Goal: Information Seeking & Learning: Find specific fact

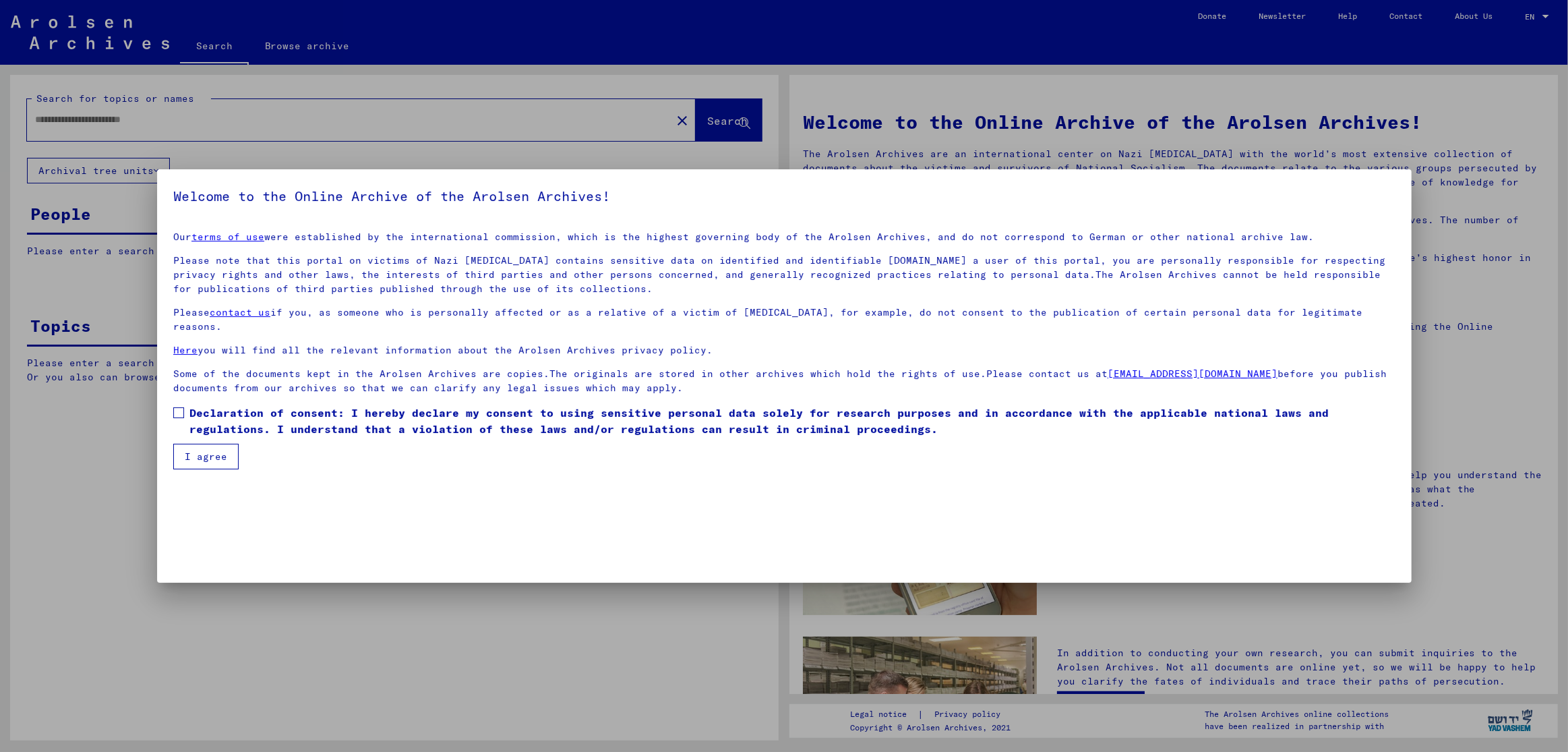
type input "******"
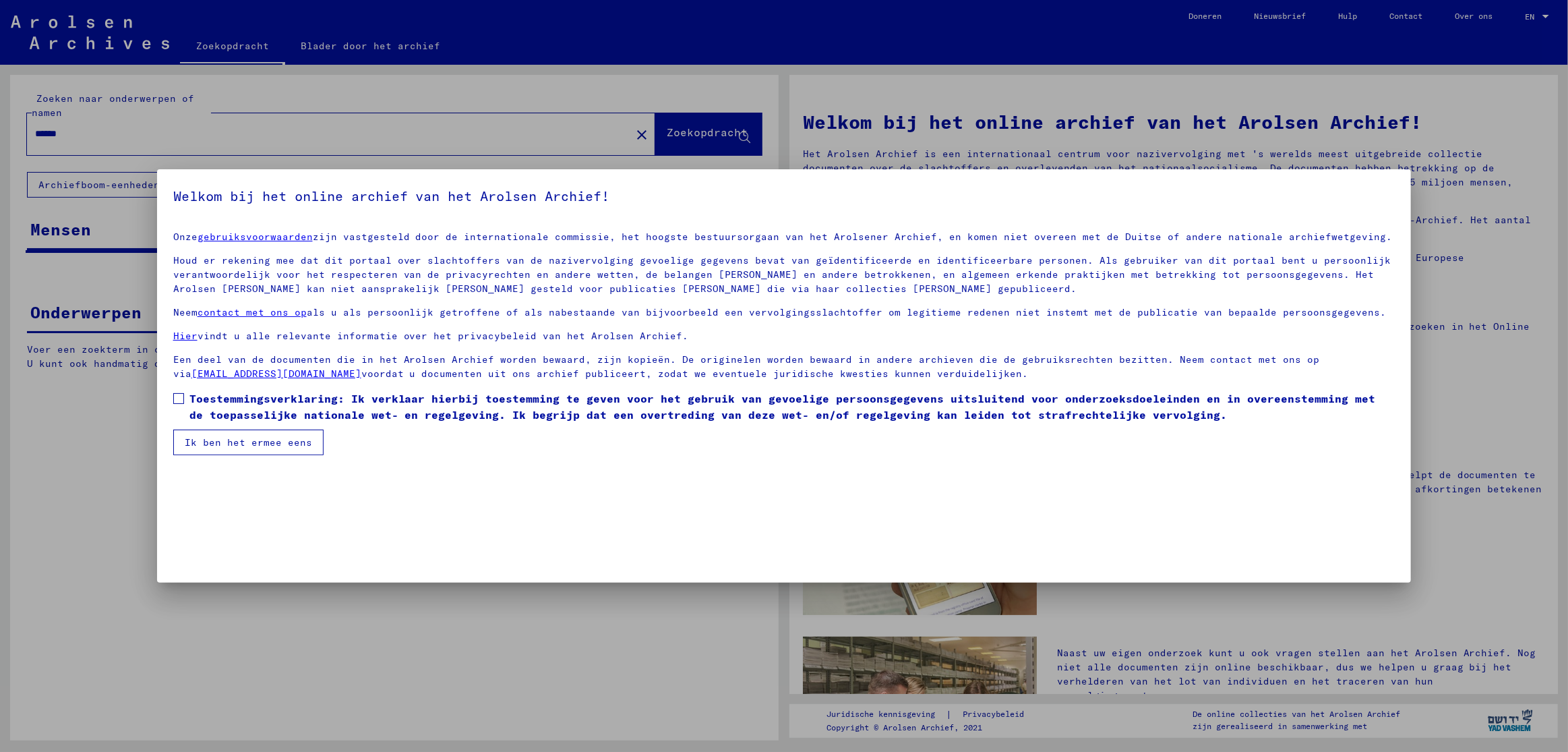
click at [181, 392] on label "Toestemmingsverklaring: Ik verklaar hierbij toestemming te geven voor het gebru…" at bounding box center [784, 406] width 1222 height 32
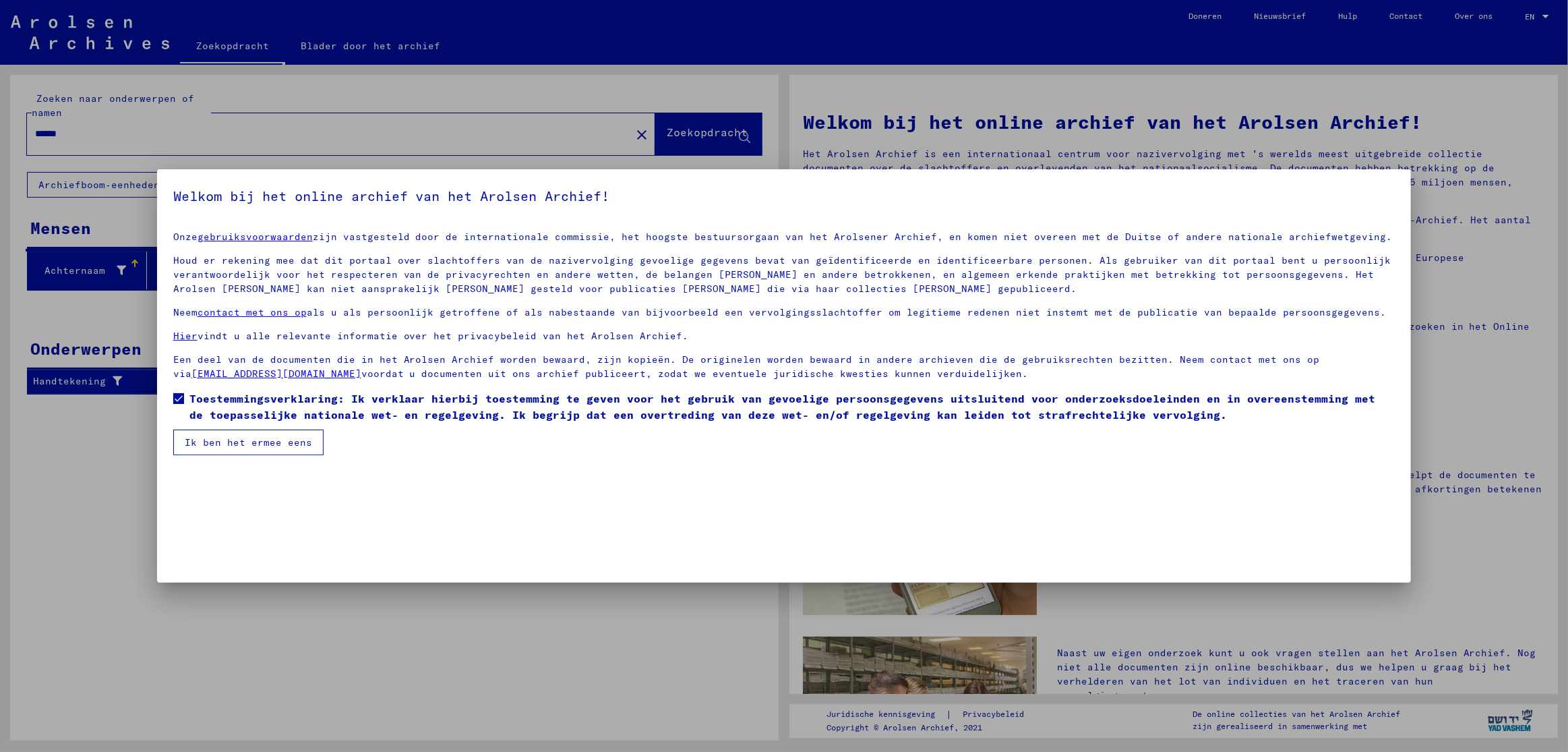
click at [221, 439] on font "Ik ben het ermee eens" at bounding box center [249, 442] width 127 height 12
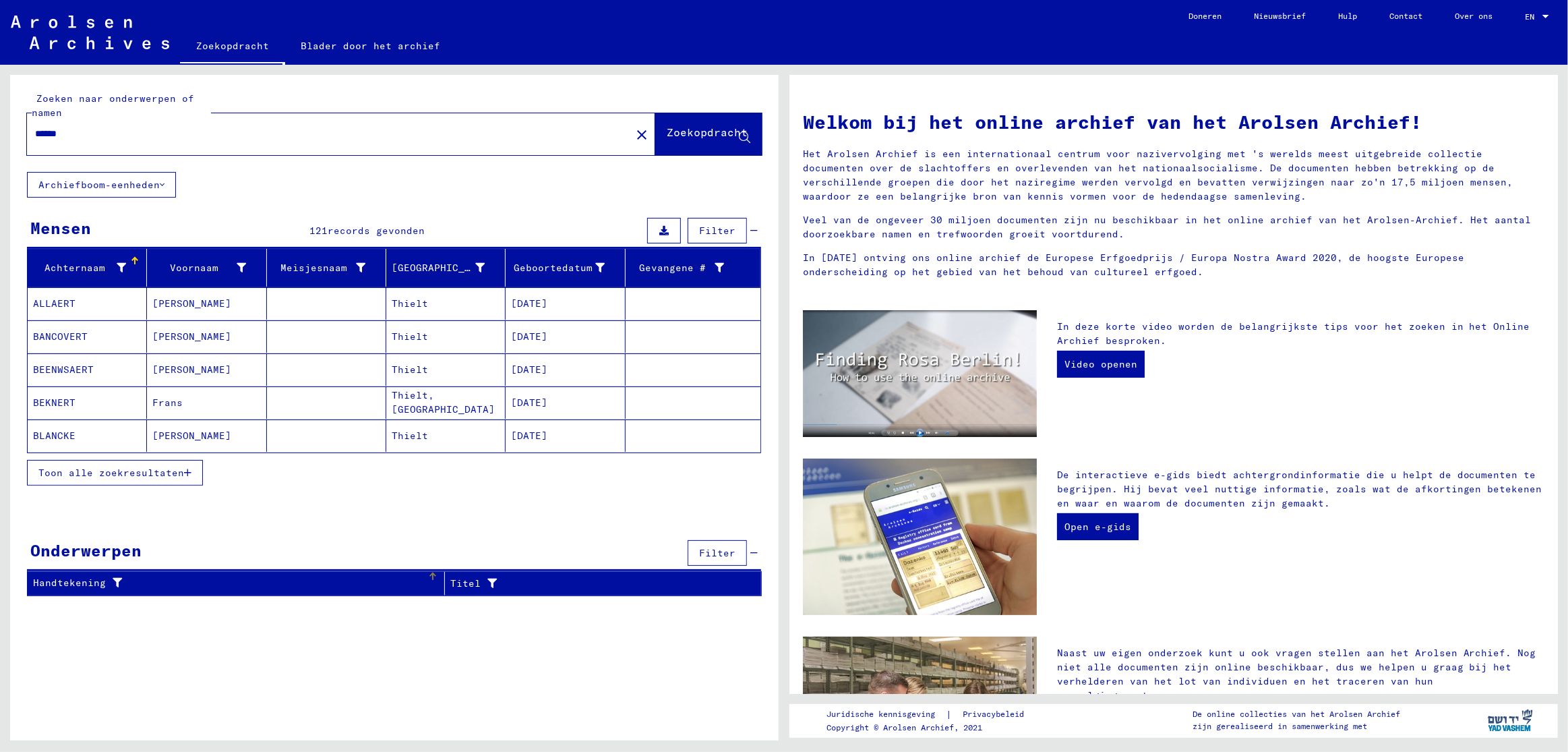
click at [92, 579] on font "Handtekening" at bounding box center [70, 583] width 72 height 12
click at [163, 470] on font "Toon alle zoekresultaten" at bounding box center [111, 472] width 146 height 12
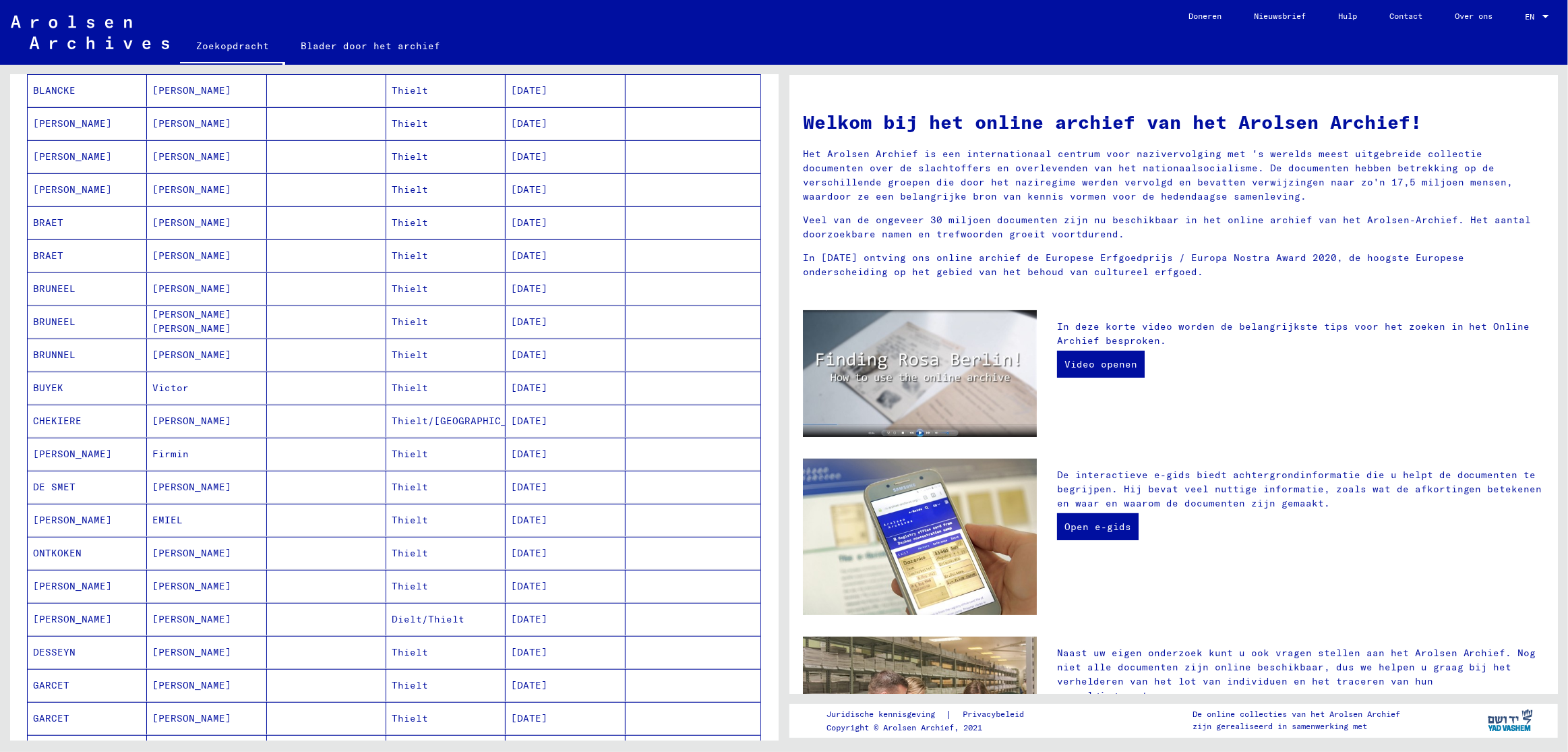
scroll to position [346, 0]
click at [176, 451] on font "Firmin" at bounding box center [170, 452] width 36 height 12
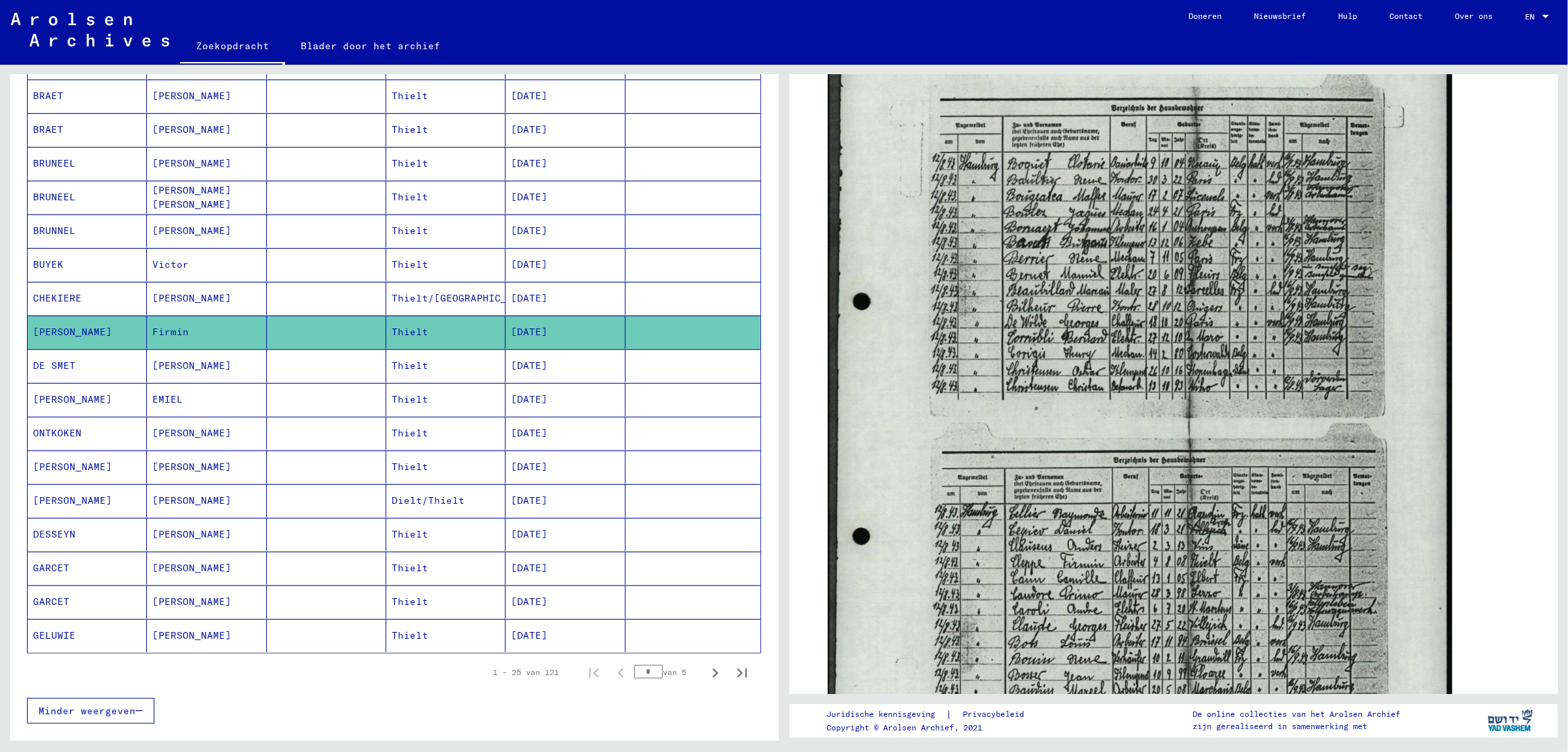
scroll to position [559, 0]
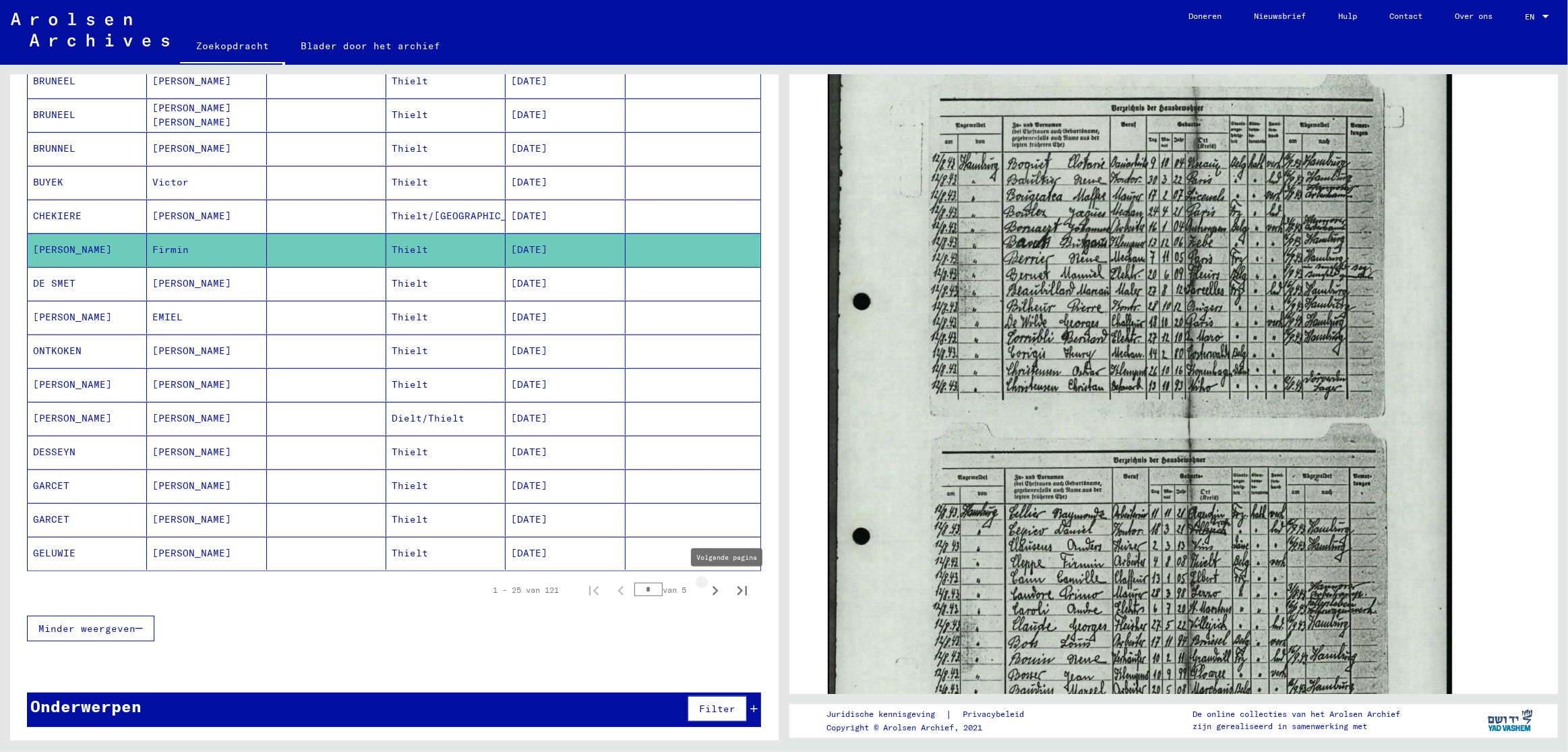
click at [715, 589] on icon "Volgende pagina" at bounding box center [715, 589] width 19 height 19
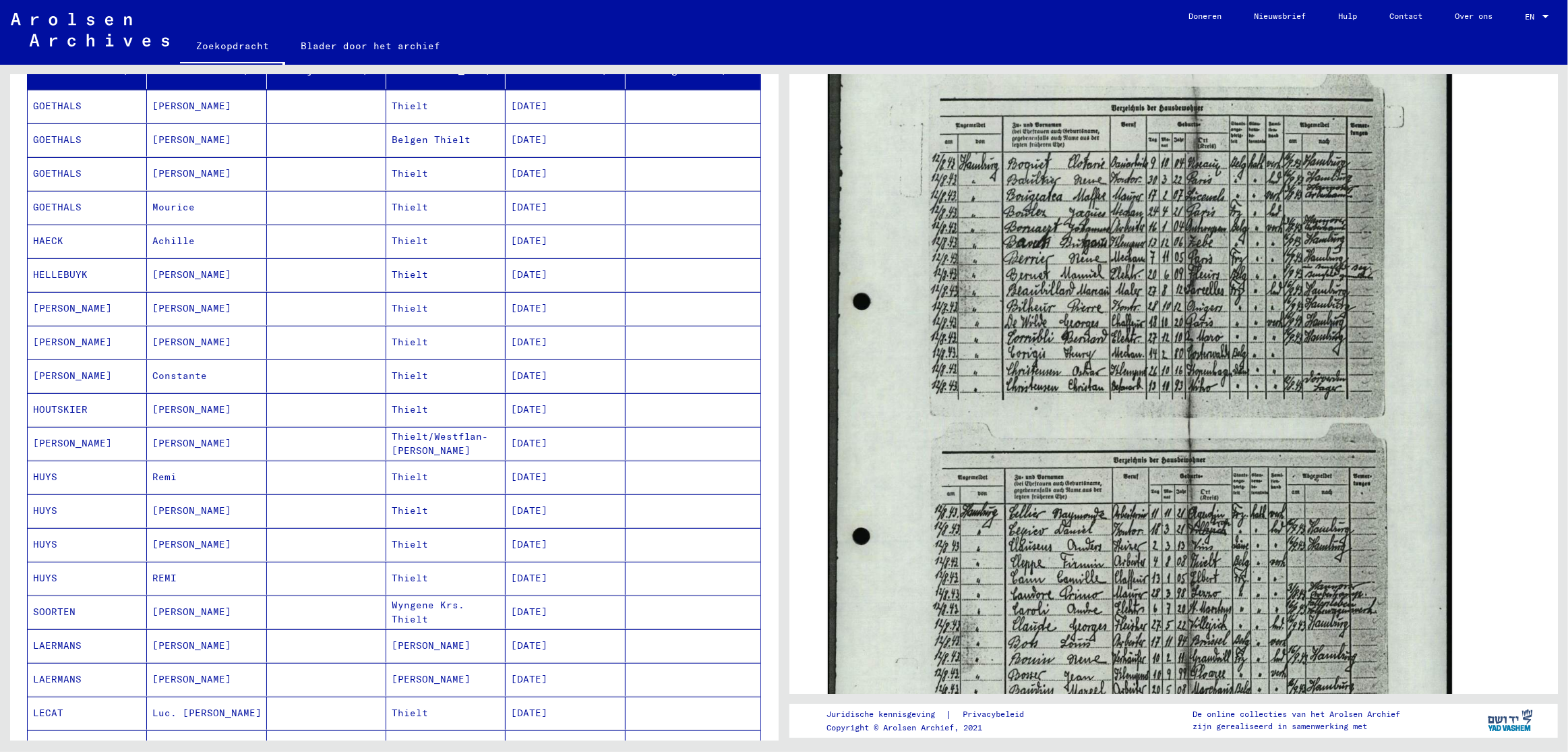
scroll to position [199, 0]
click at [49, 540] on font "HUYS" at bounding box center [45, 542] width 24 height 12
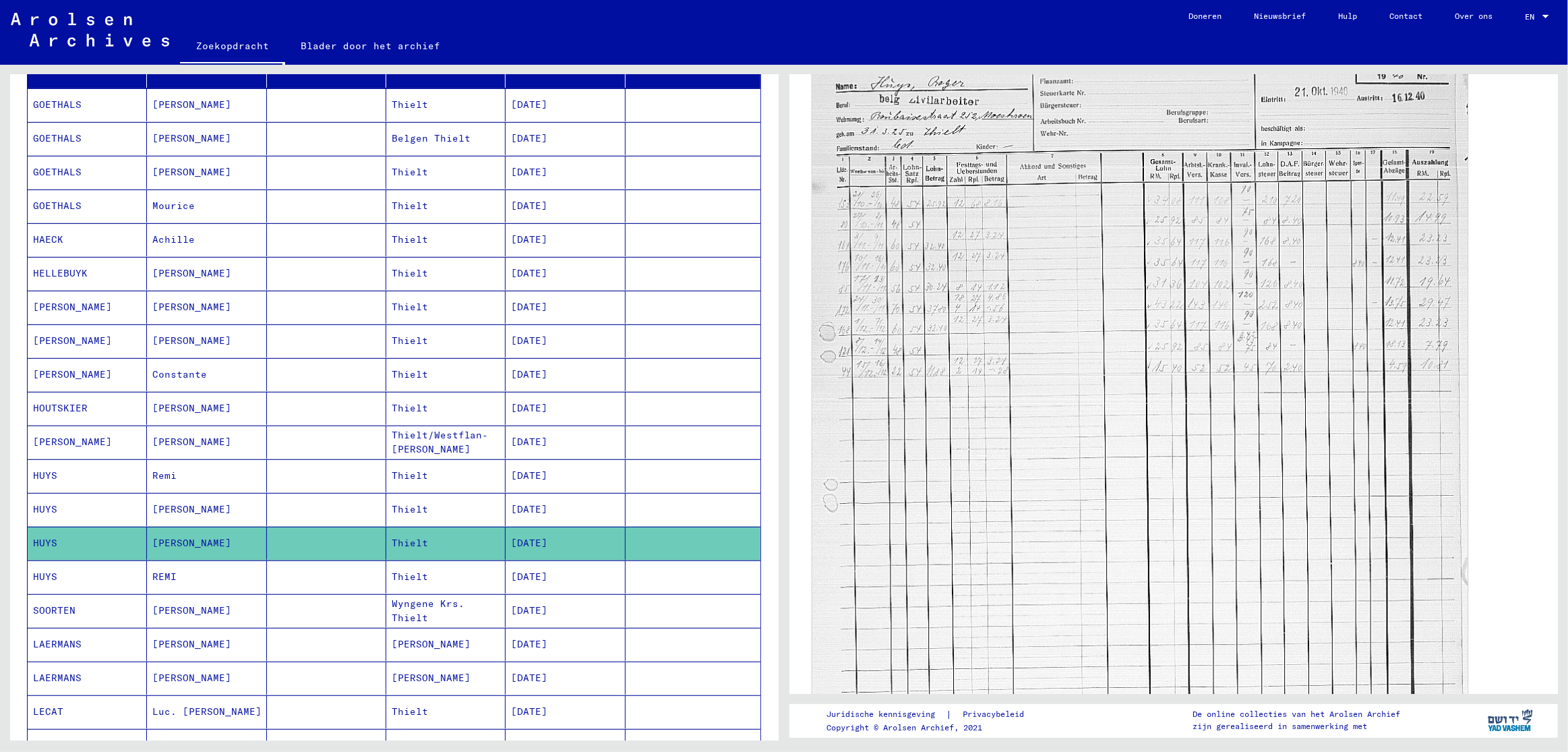
scroll to position [328, 0]
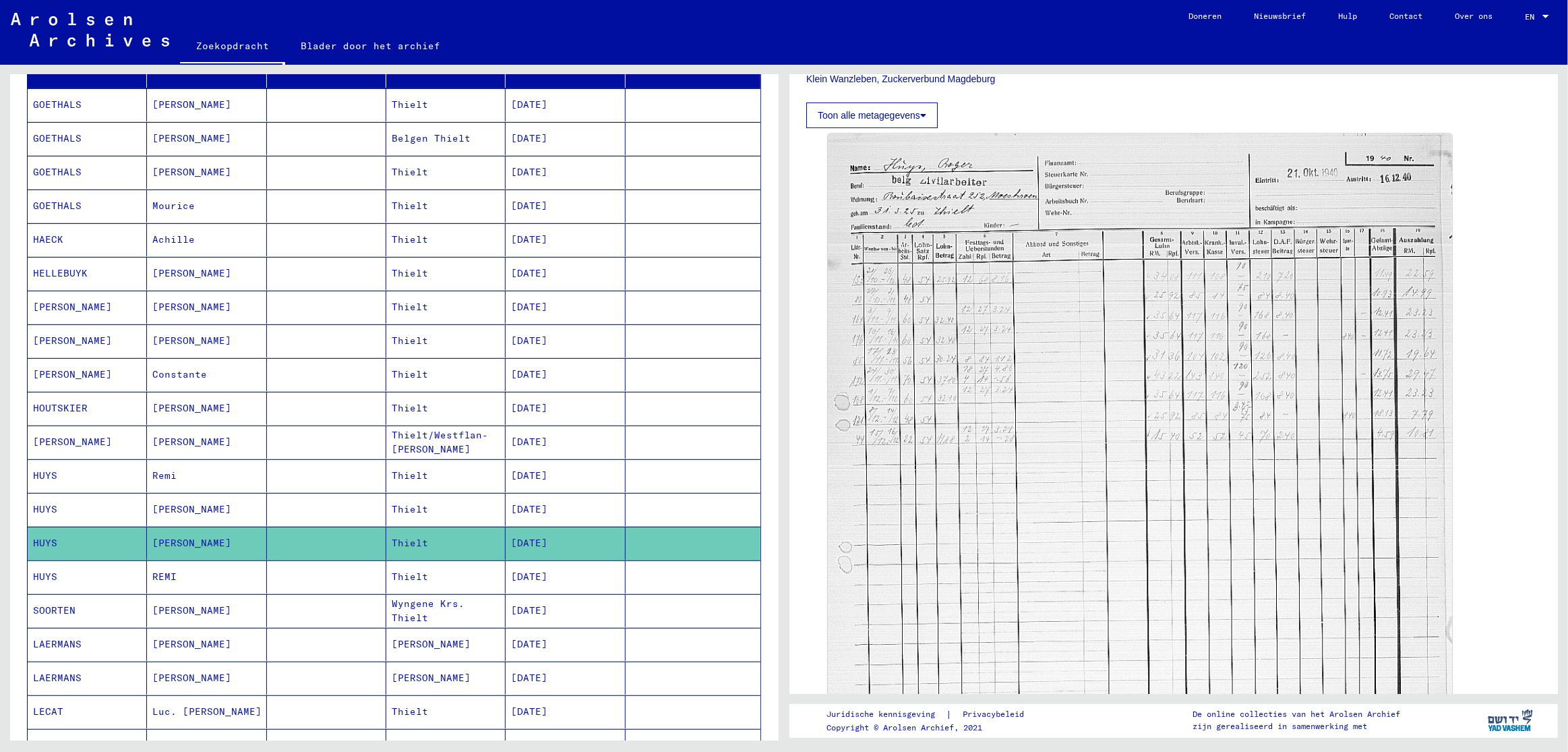
click at [163, 507] on font "[PERSON_NAME]" at bounding box center [192, 509] width 79 height 12
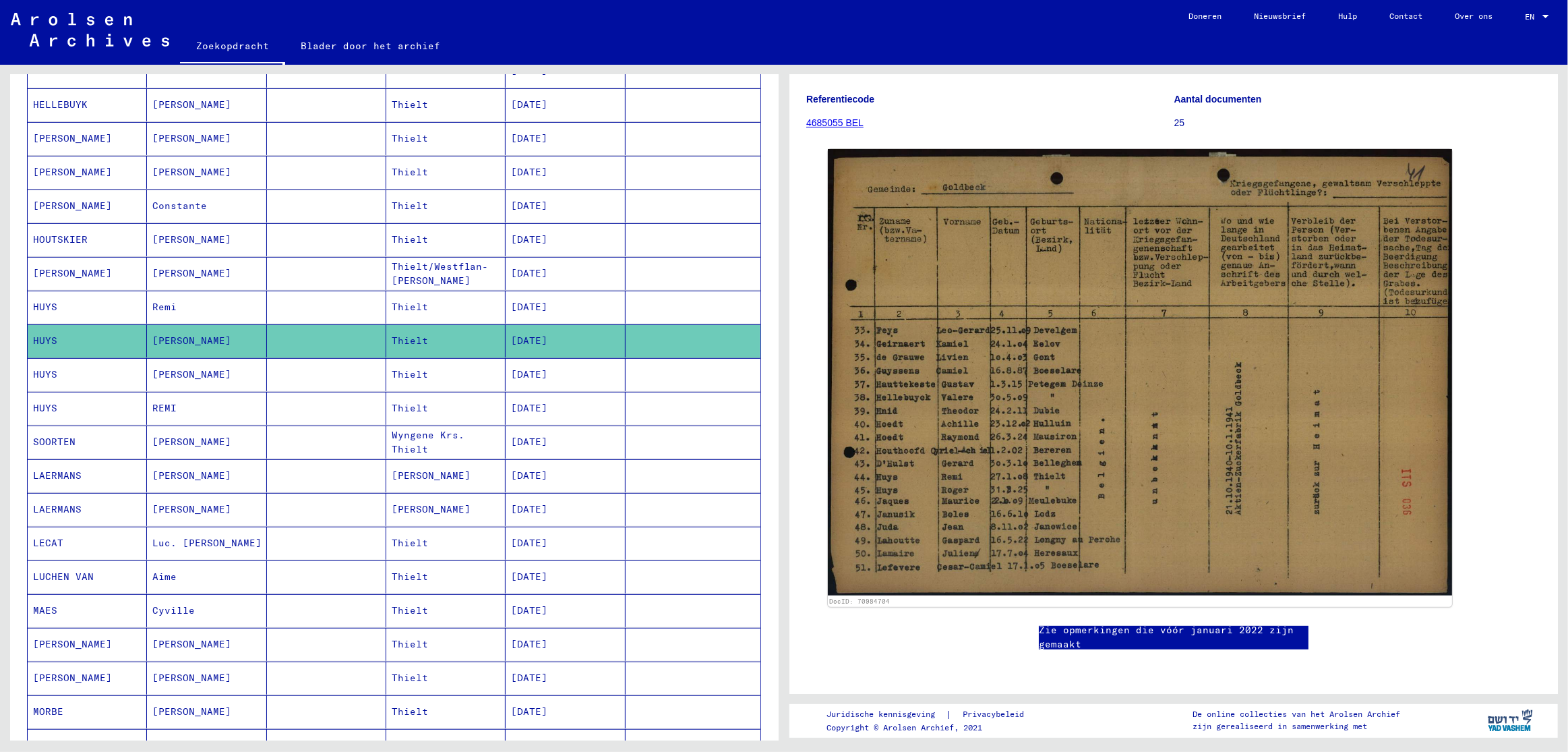
scroll to position [368, 0]
click at [87, 573] on font "LUCHEN VAN" at bounding box center [64, 576] width 61 height 12
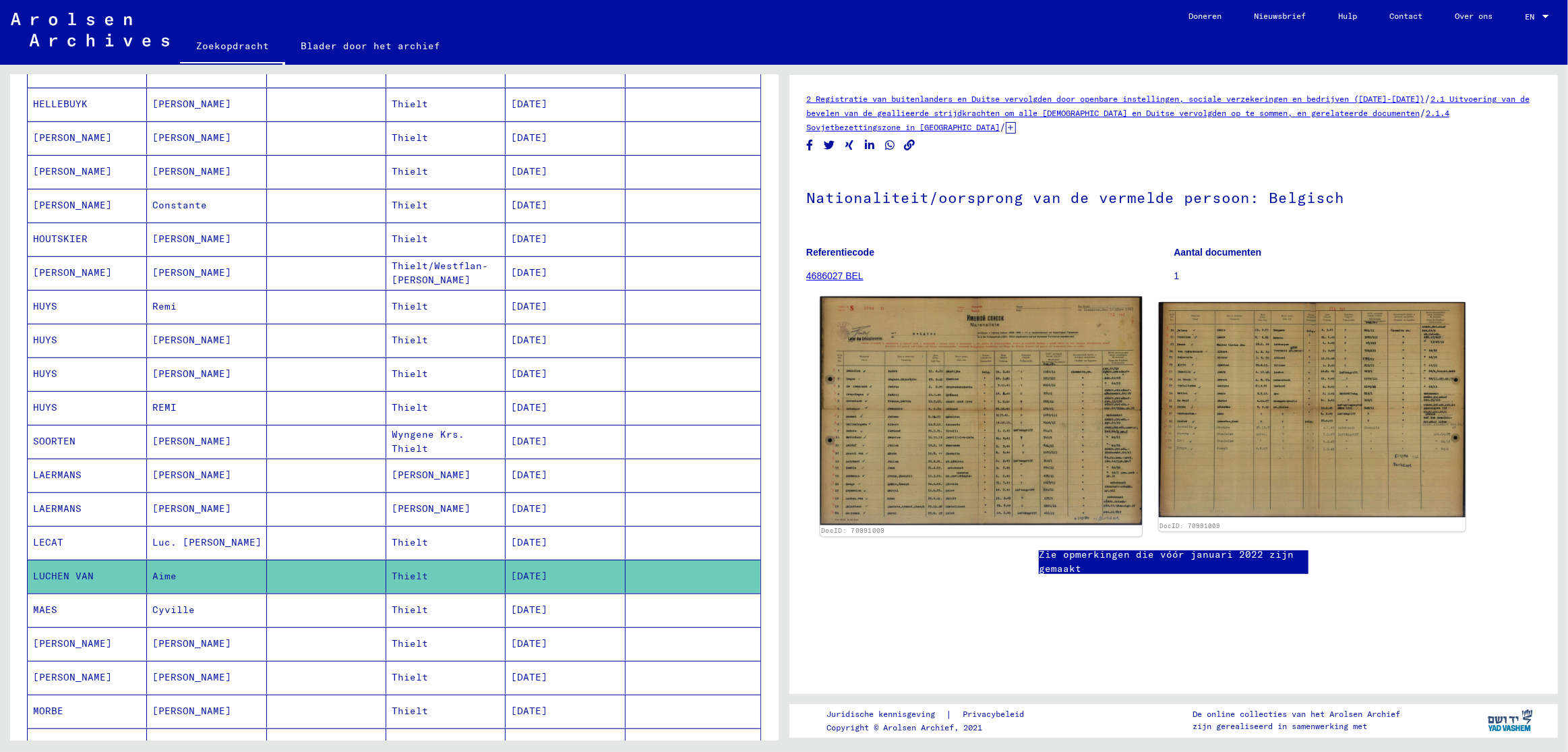
click at [988, 446] on img at bounding box center [981, 410] width 322 height 228
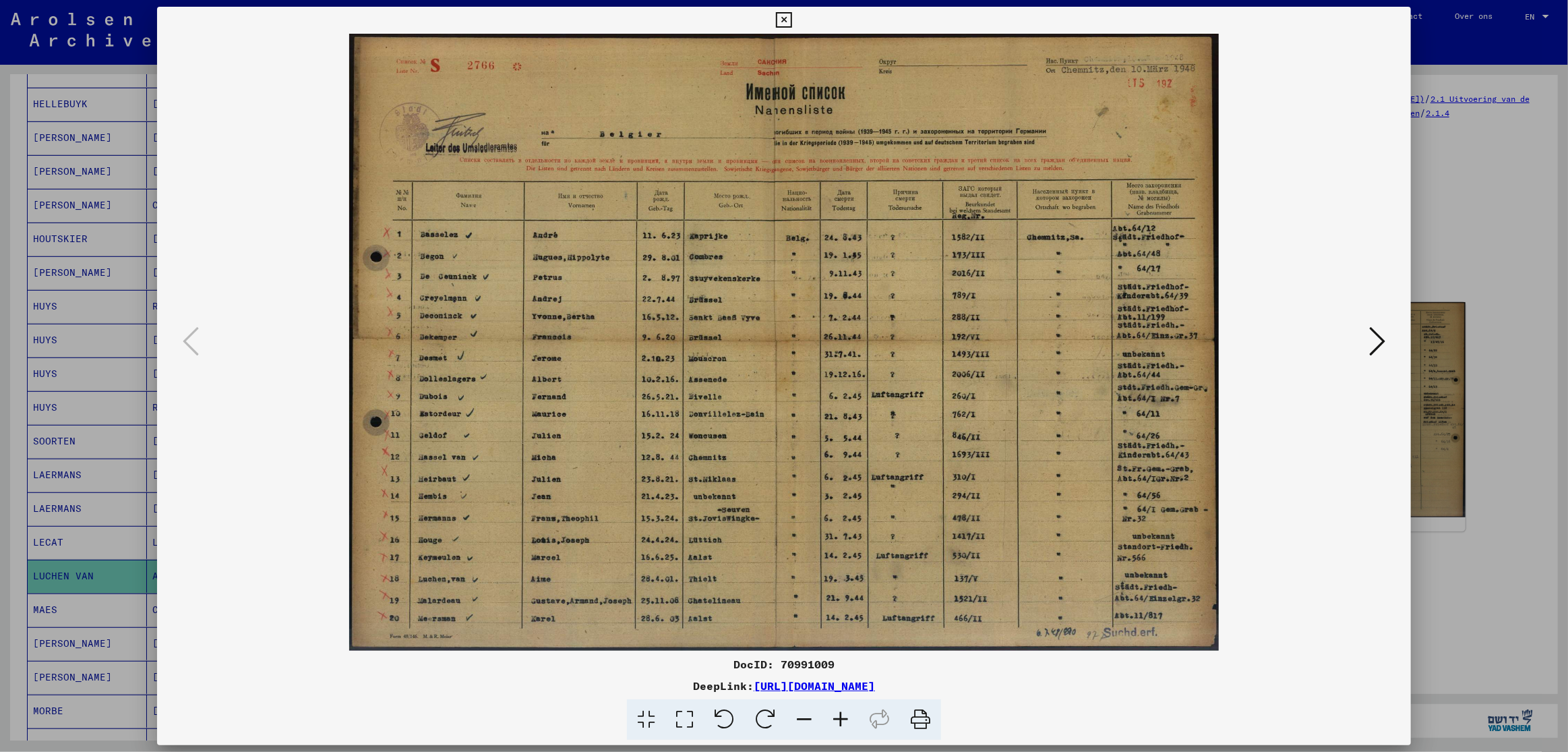
click at [1382, 339] on icon at bounding box center [1377, 341] width 17 height 32
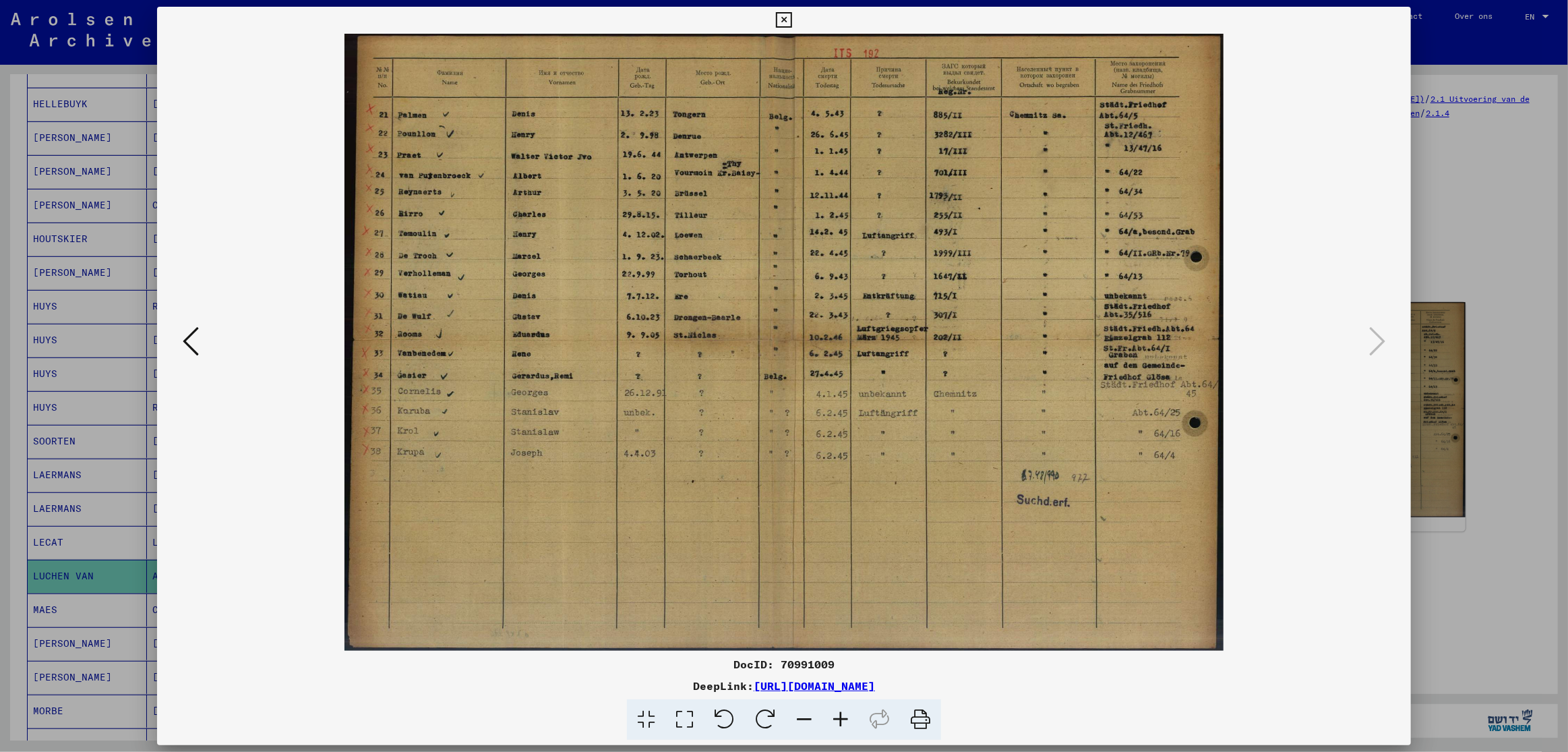
click at [791, 20] on icon at bounding box center [784, 20] width 16 height 17
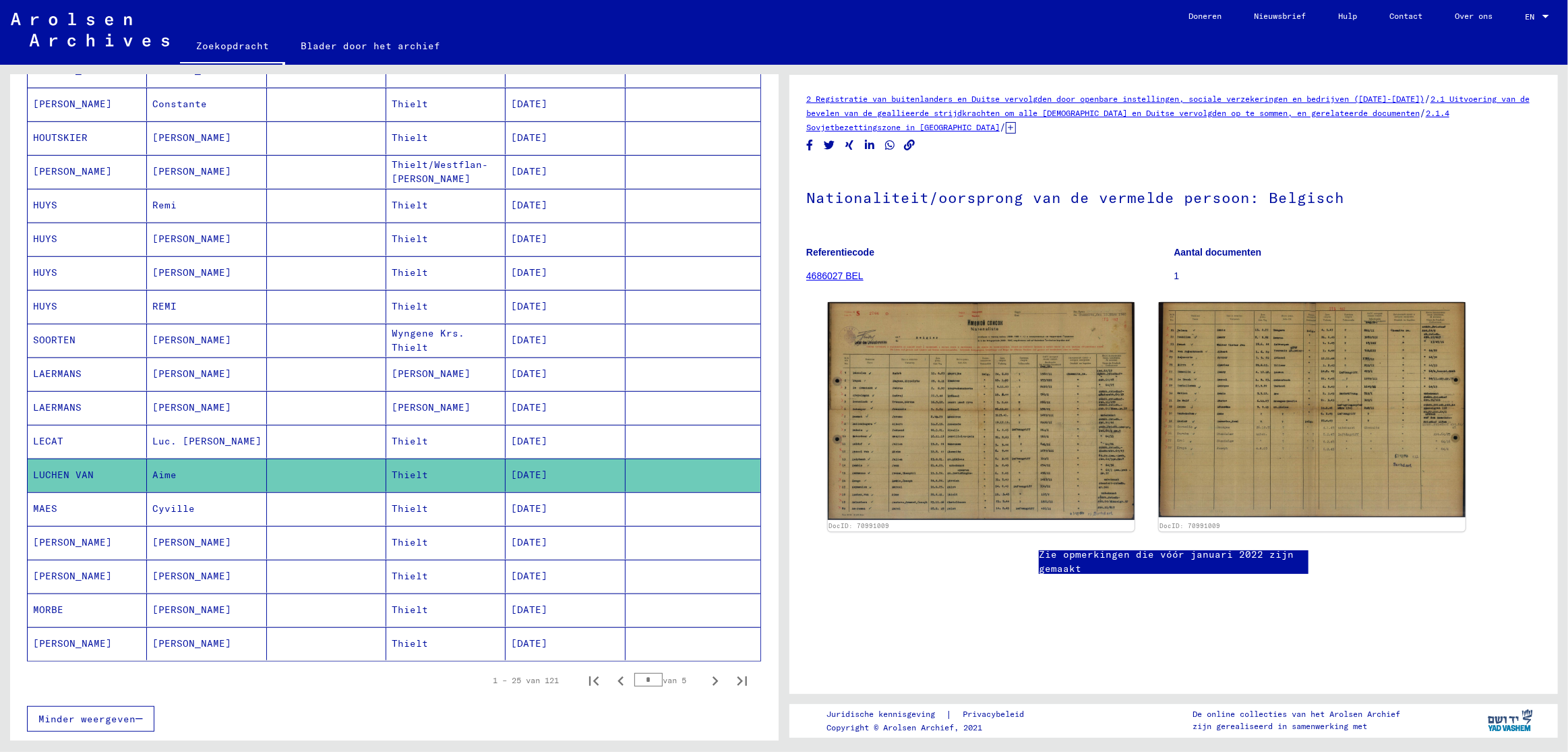
scroll to position [531, 0]
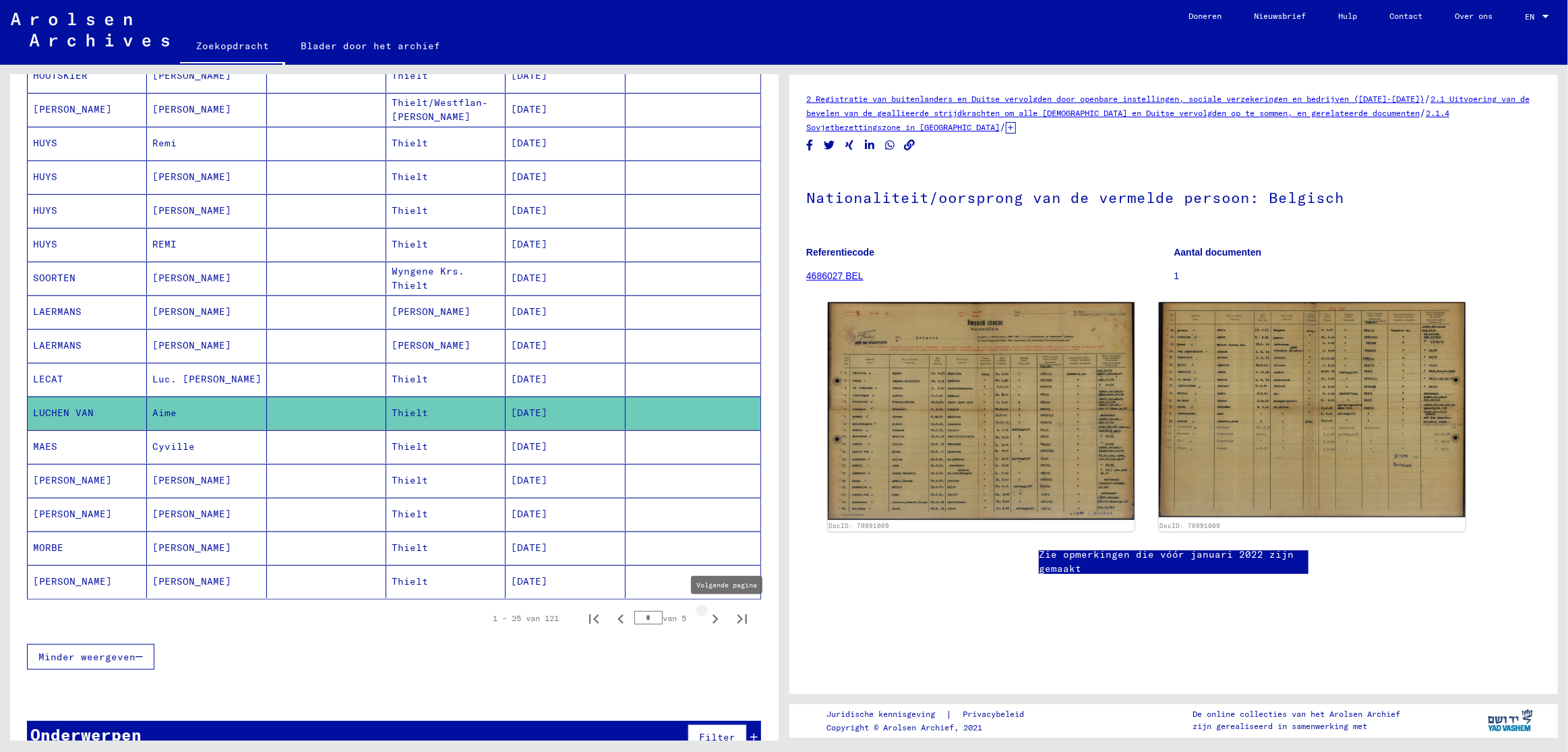
click at [715, 615] on icon "Volgende pagina" at bounding box center [716, 619] width 6 height 10
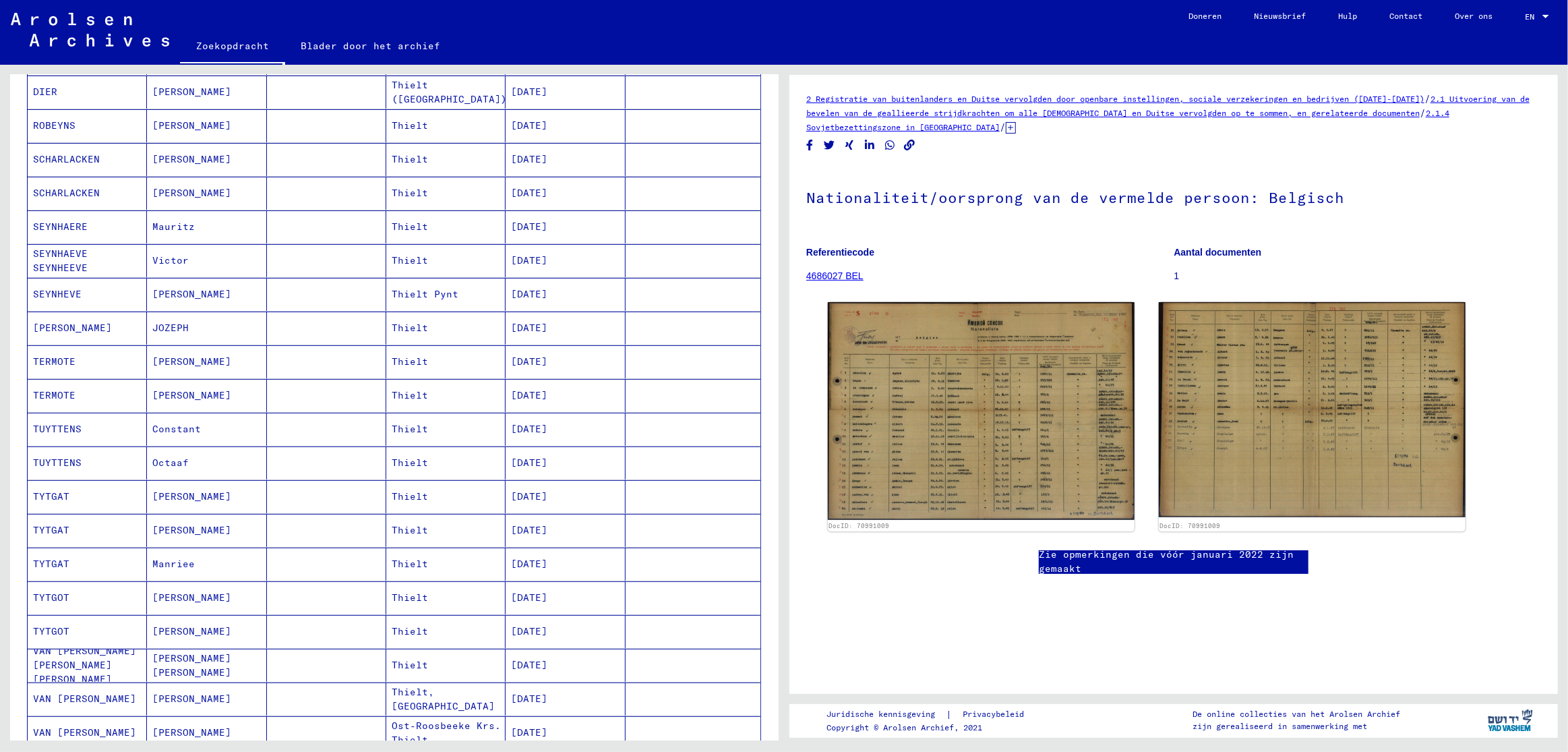
scroll to position [282, 0]
click at [69, 423] on font "TUYTTENS" at bounding box center [58, 425] width 49 height 12
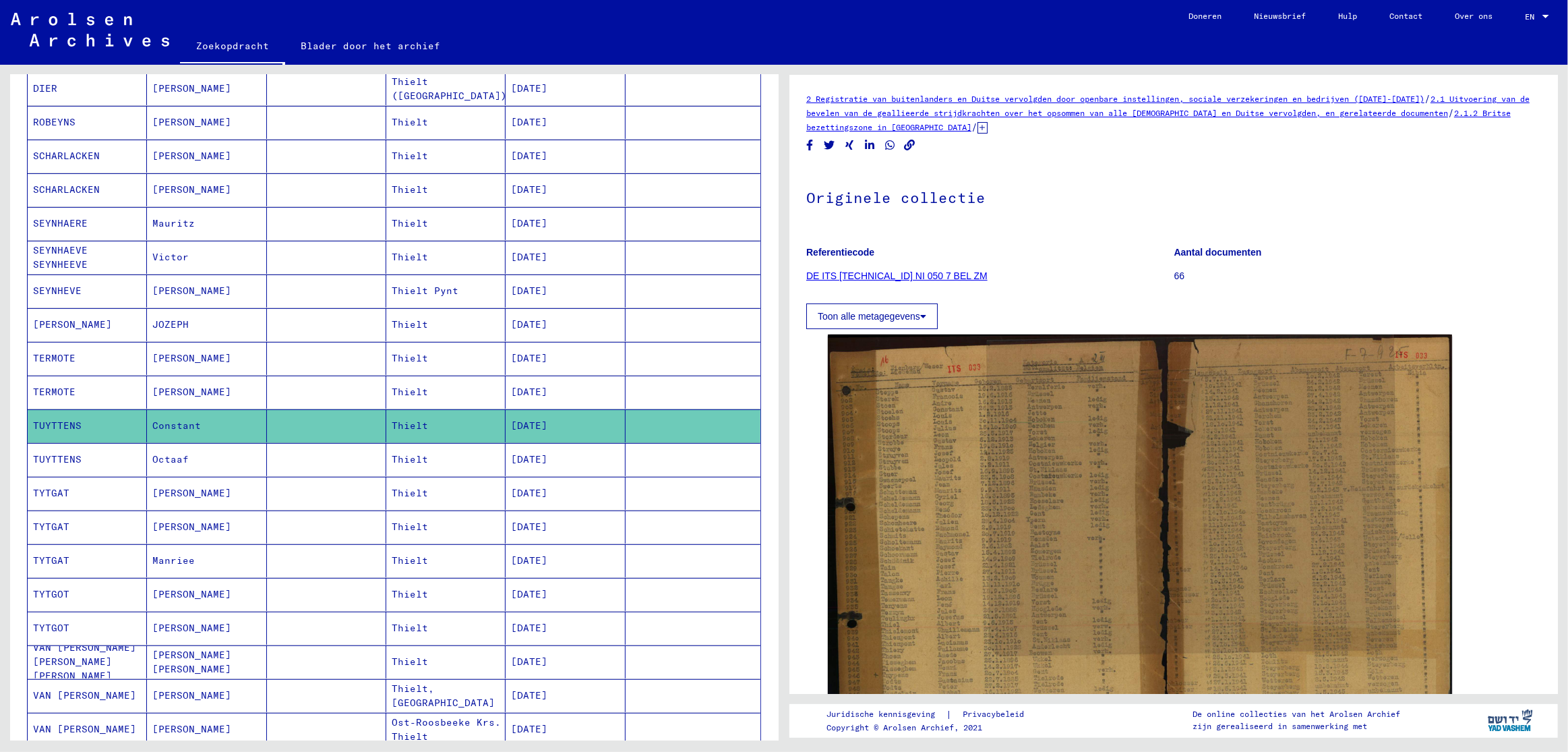
click at [66, 456] on font "TUYTTENS" at bounding box center [58, 459] width 49 height 12
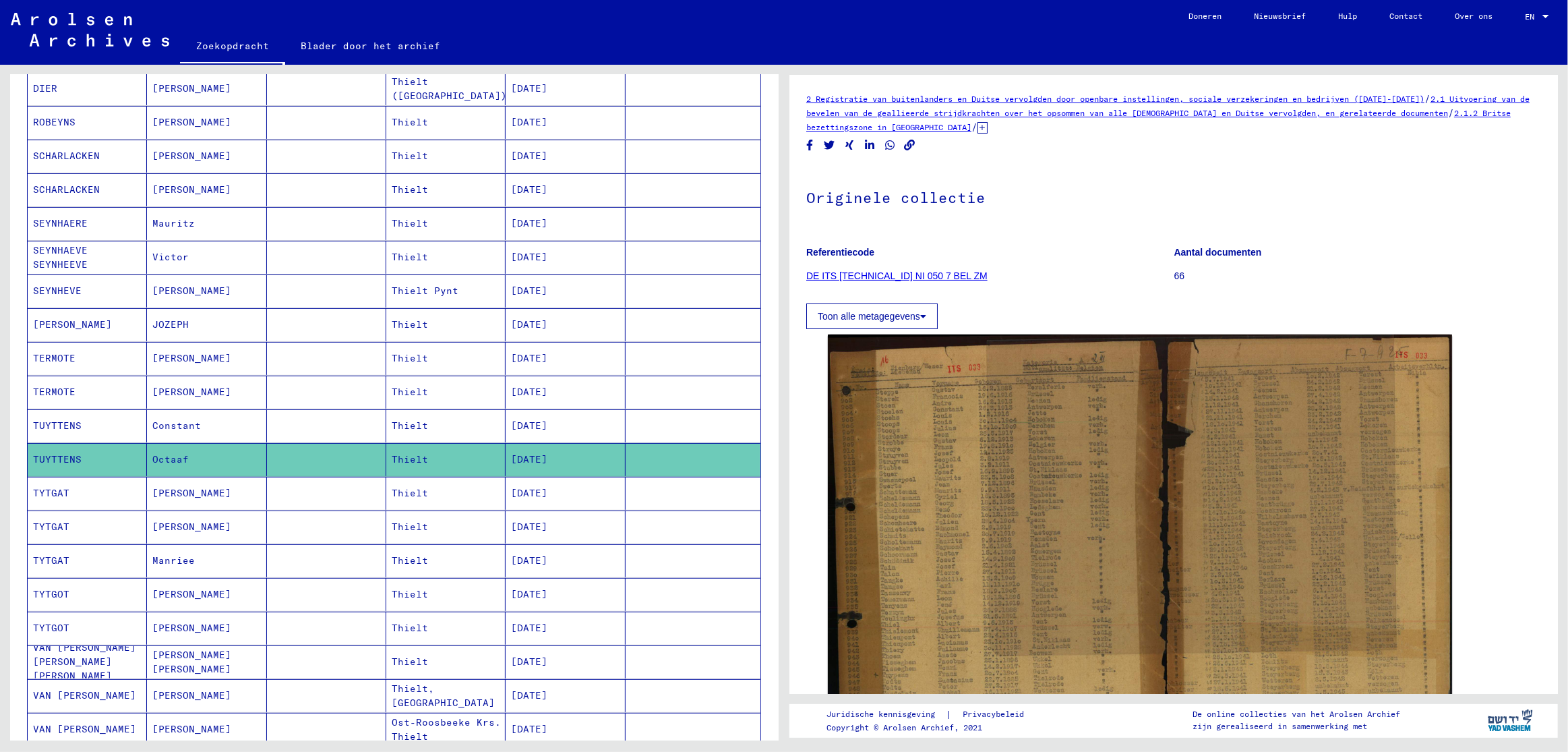
click at [66, 456] on font "TUYTTENS" at bounding box center [58, 459] width 49 height 12
click at [75, 424] on font "TUYTTENS" at bounding box center [58, 425] width 49 height 12
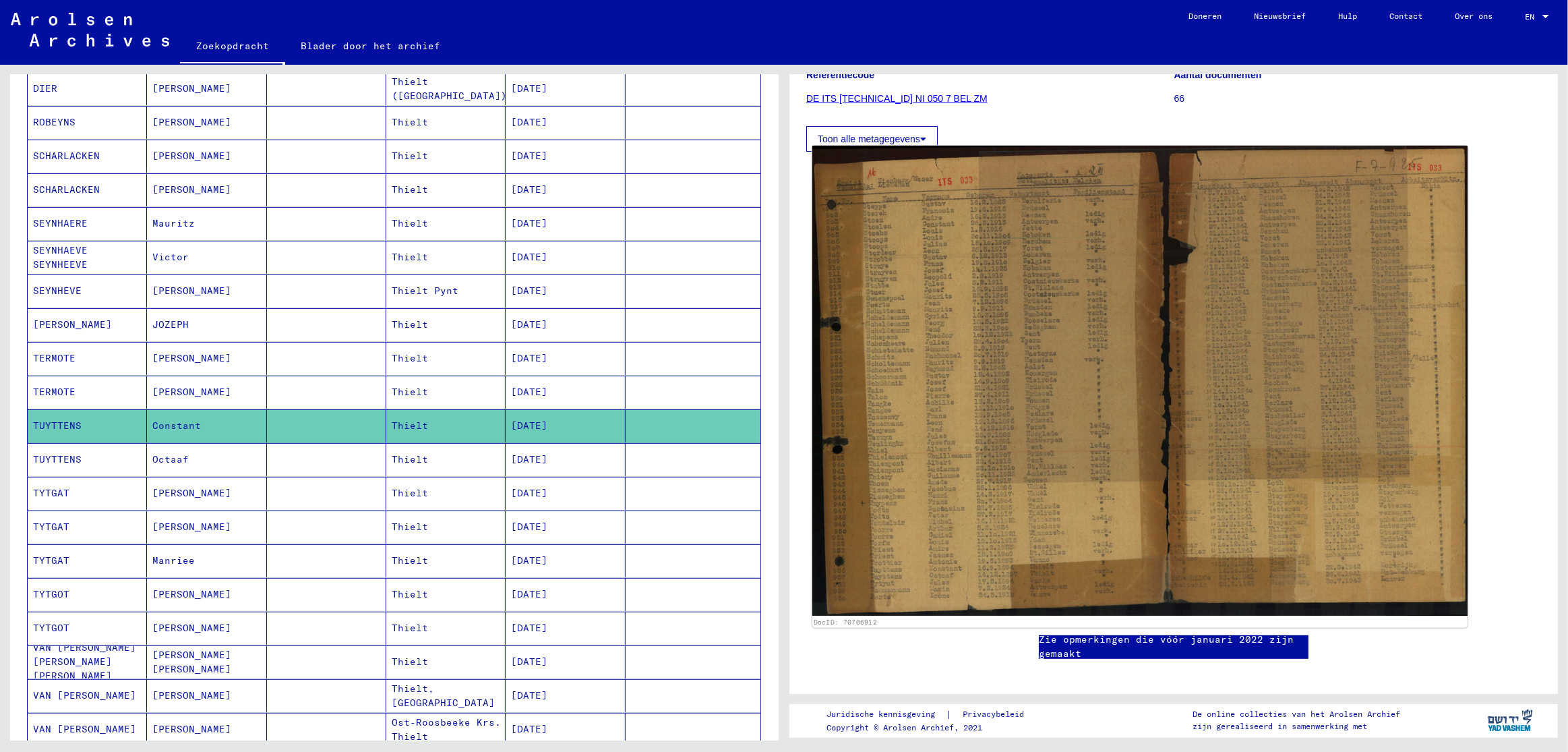
scroll to position [178, 0]
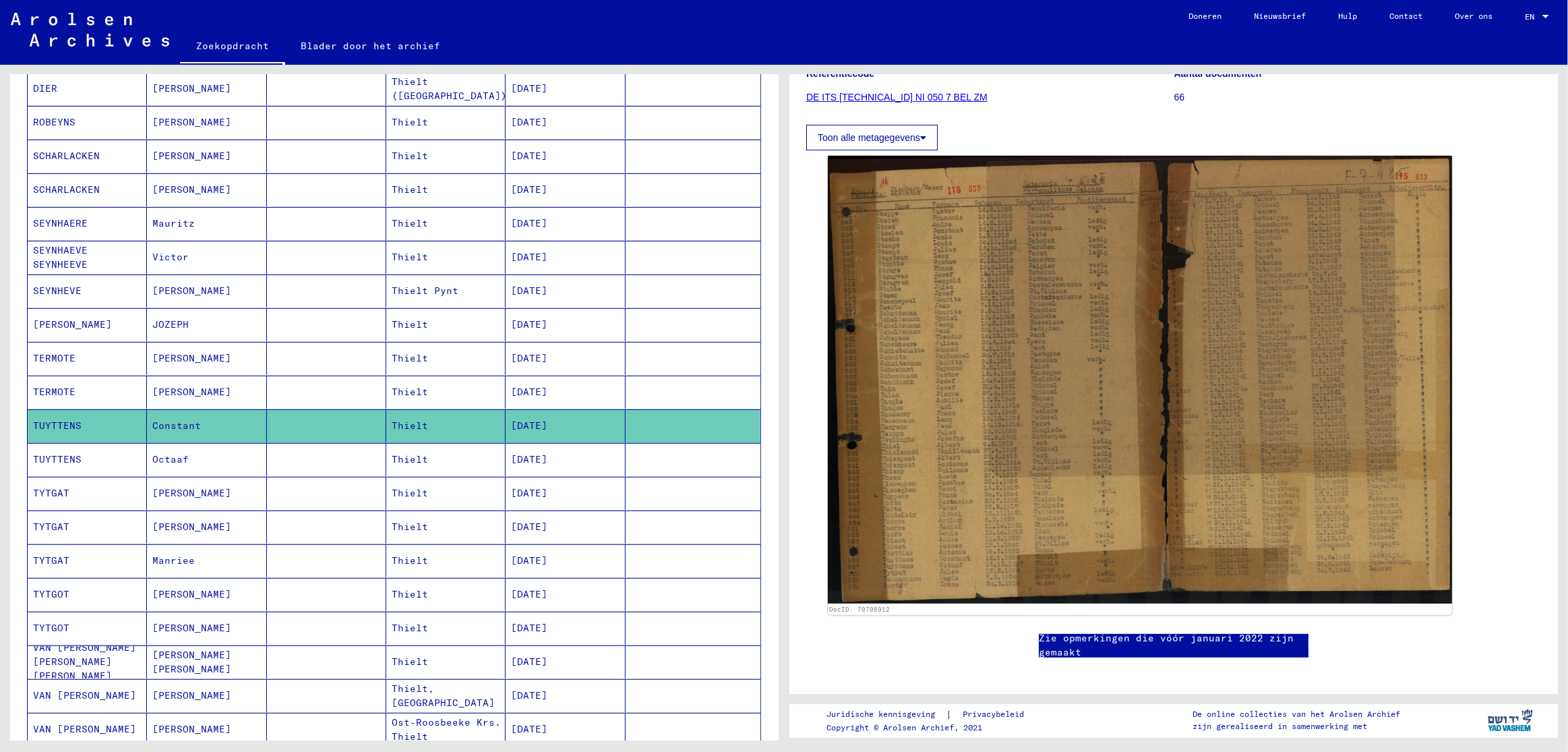
click at [72, 462] on font "TUYTTENS" at bounding box center [58, 459] width 49 height 12
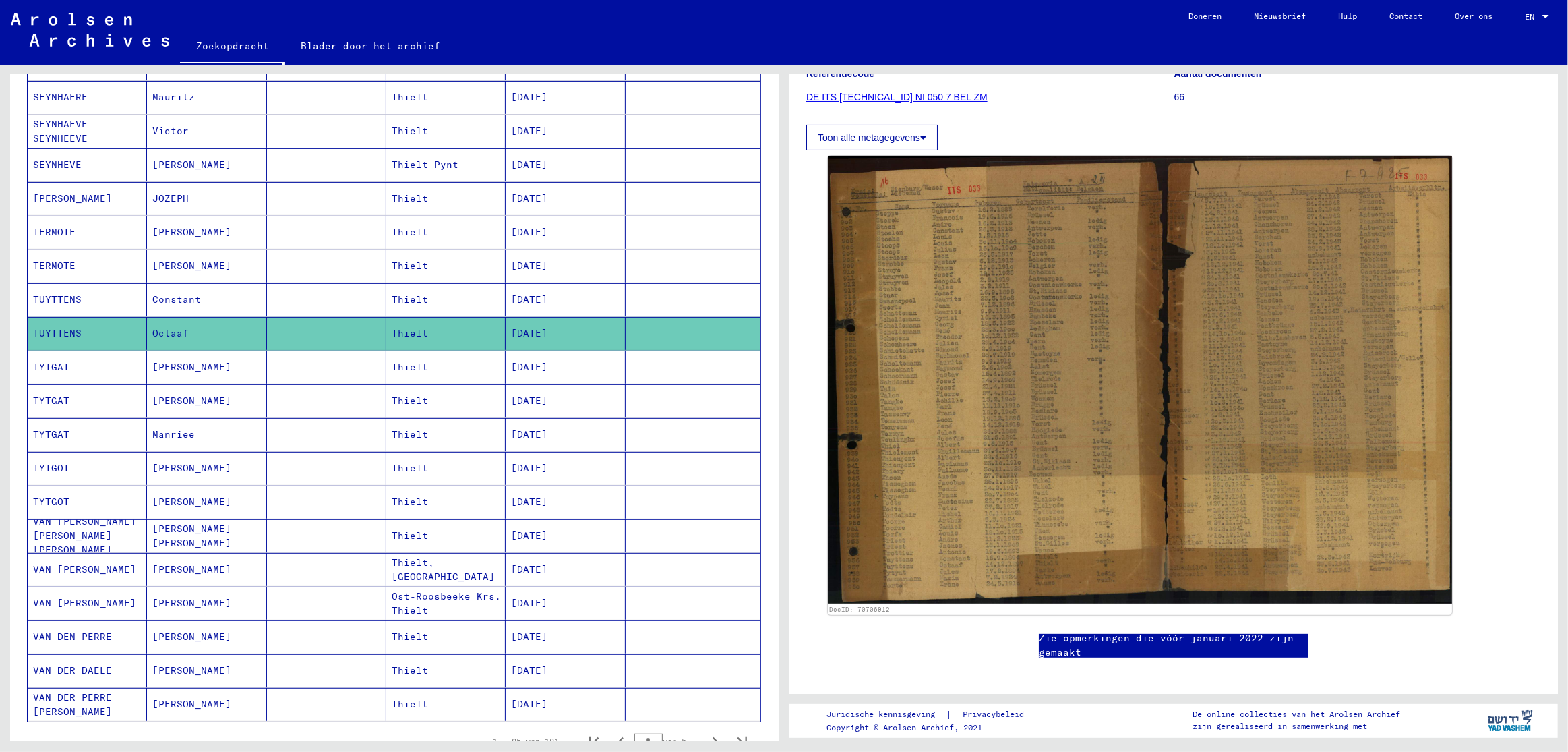
scroll to position [409, 0]
click at [94, 666] on font "VAN DER DAELE" at bounding box center [72, 669] width 79 height 12
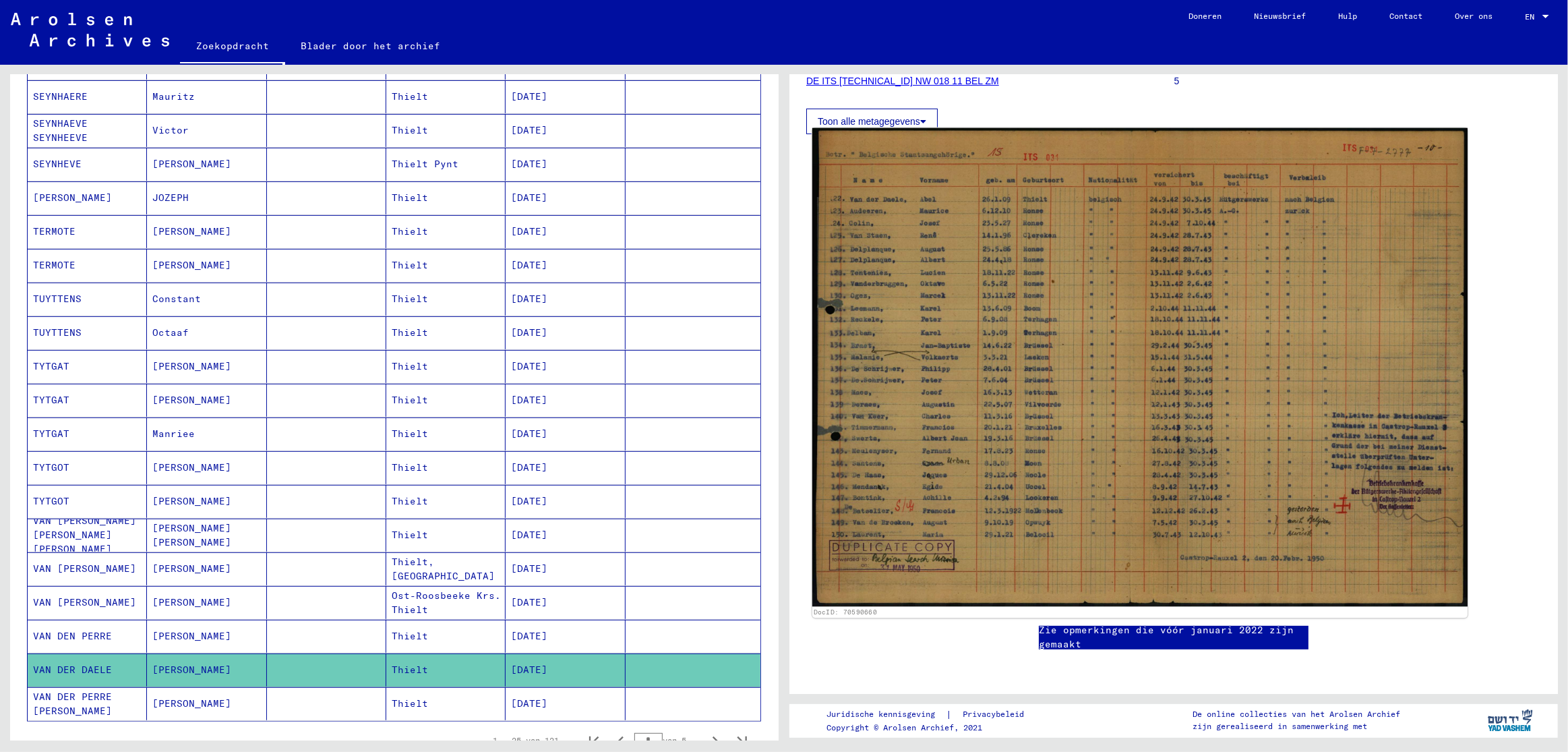
scroll to position [279, 0]
click at [931, 128] on img at bounding box center [1140, 367] width 655 height 478
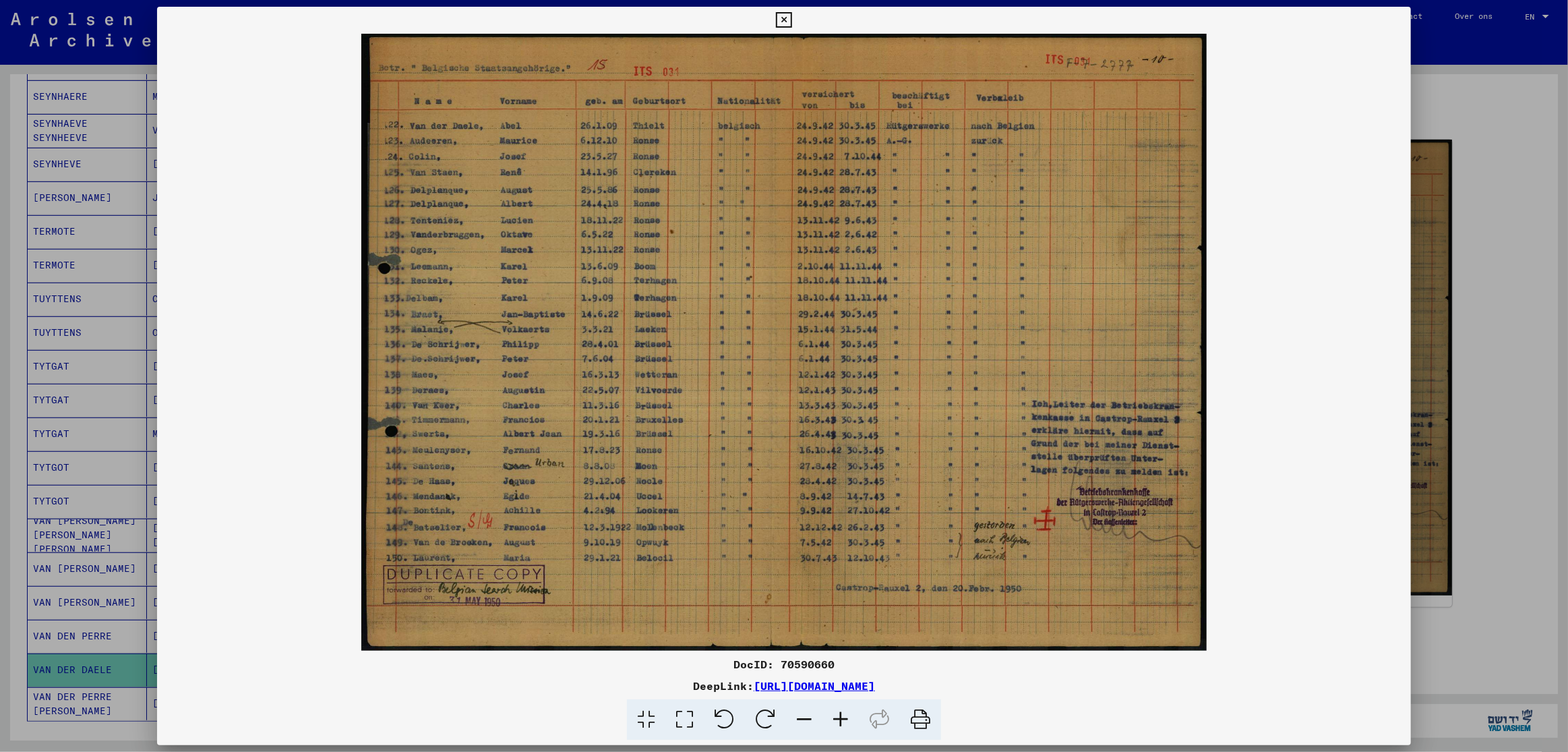
click at [791, 19] on icon at bounding box center [784, 20] width 16 height 17
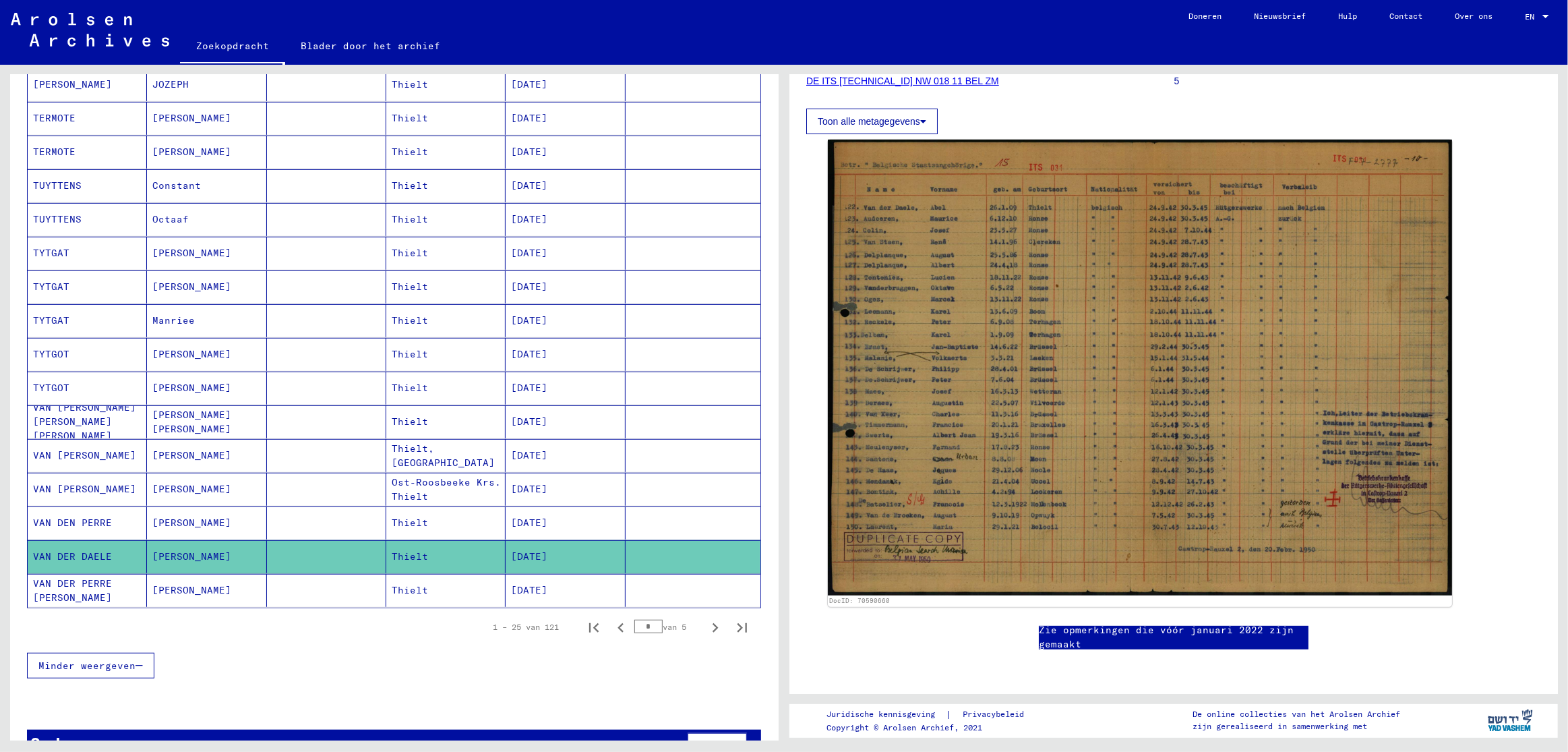
scroll to position [559, 0]
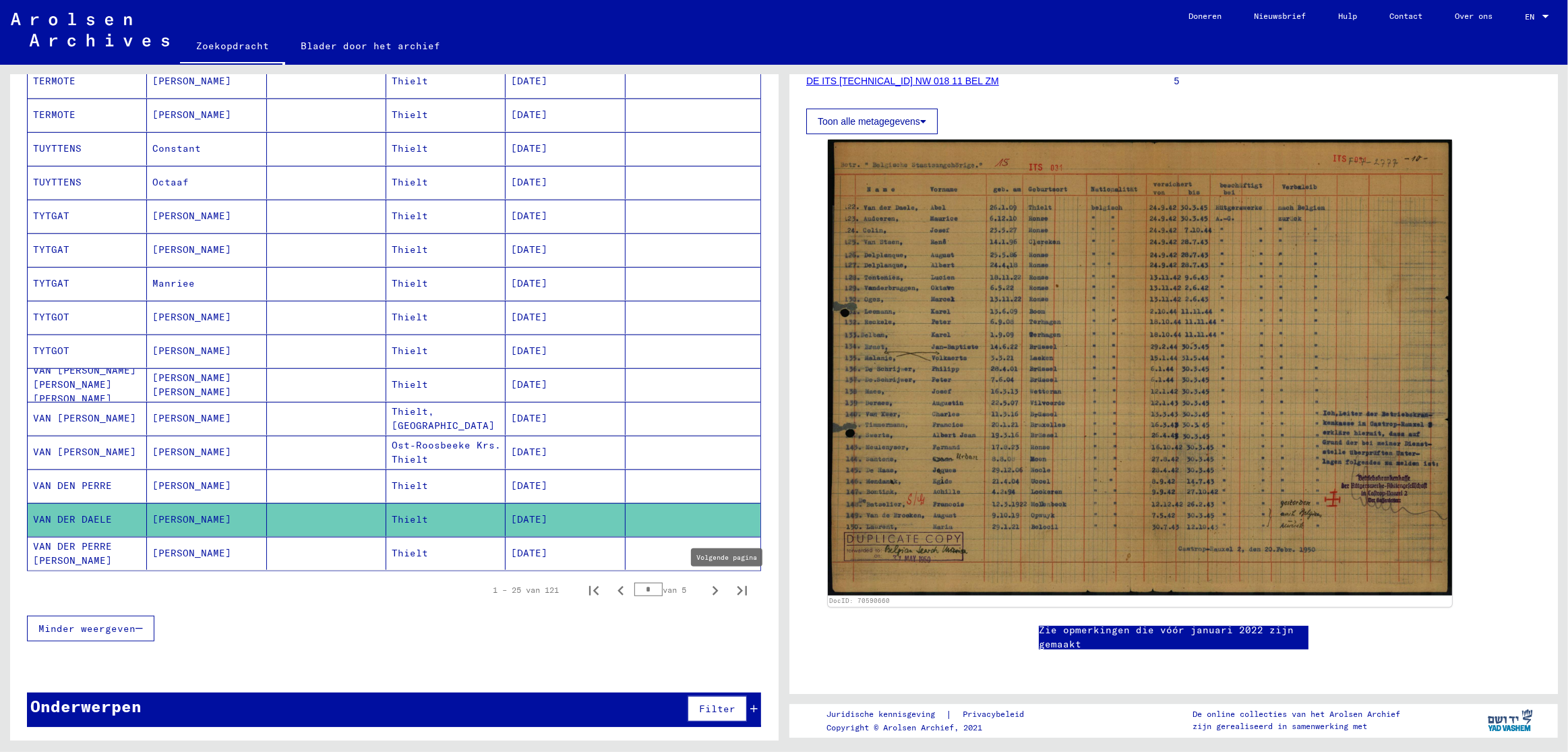
click at [716, 588] on icon "Volgende pagina" at bounding box center [716, 590] width 6 height 10
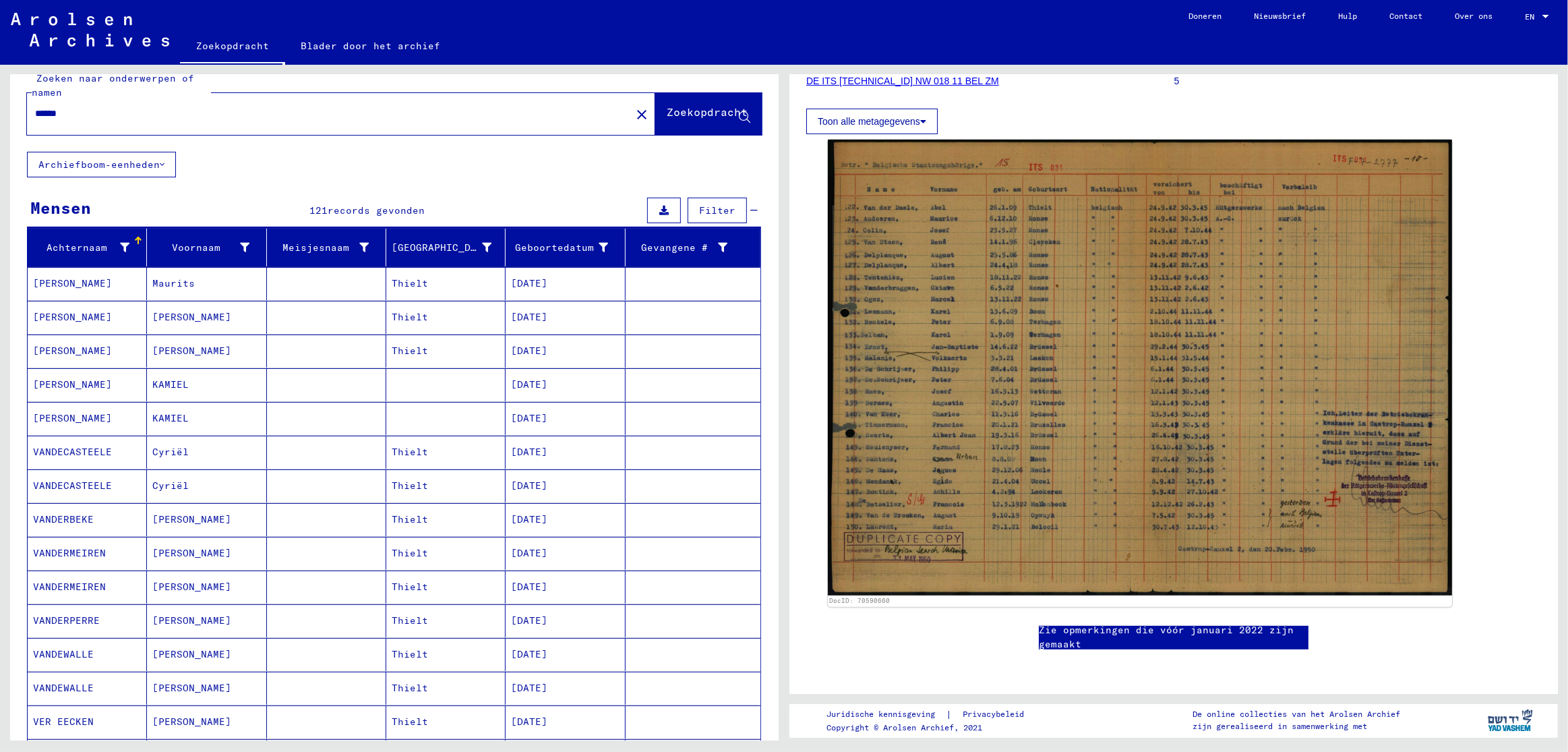
scroll to position [0, 0]
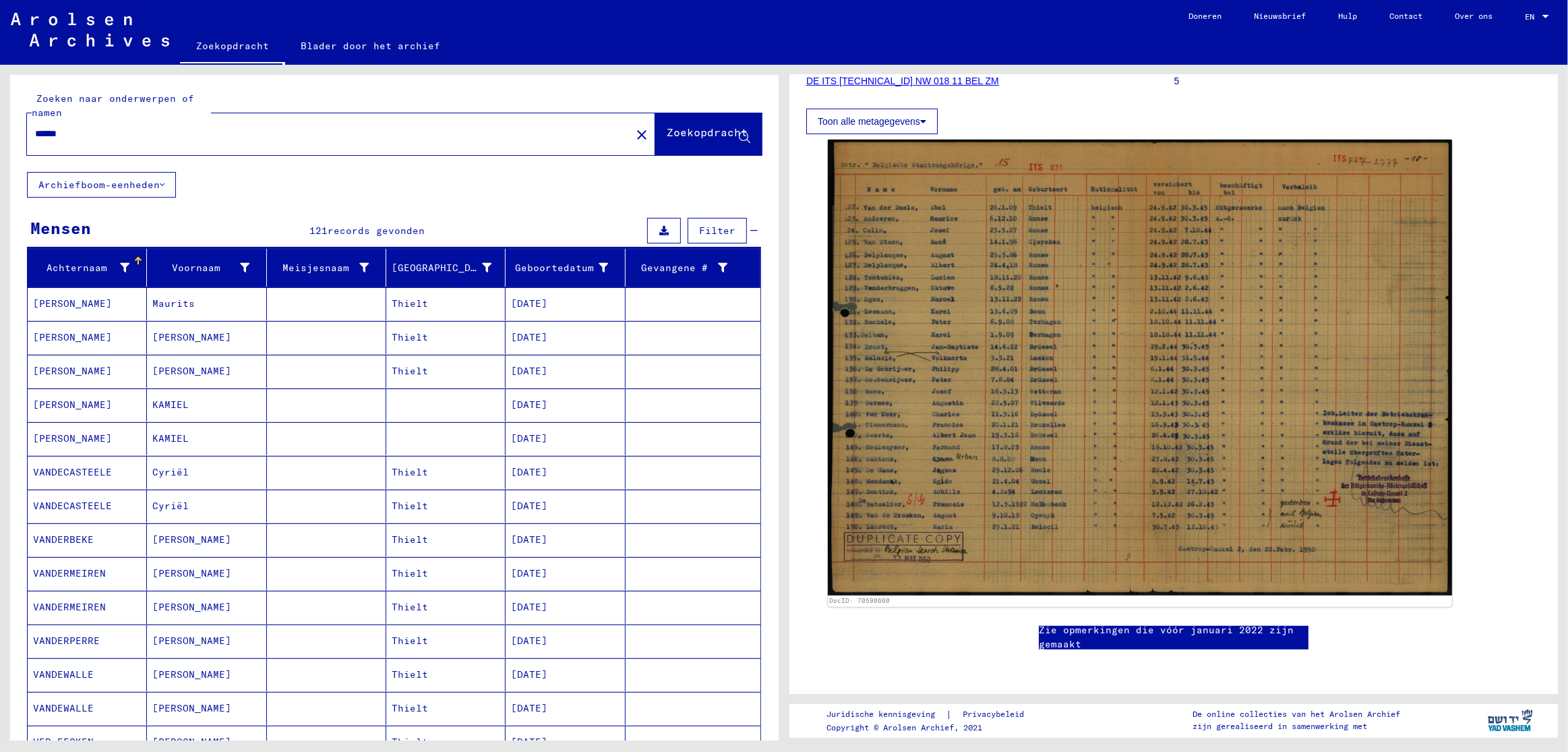
click at [174, 338] on font "[PERSON_NAME]" at bounding box center [192, 337] width 79 height 12
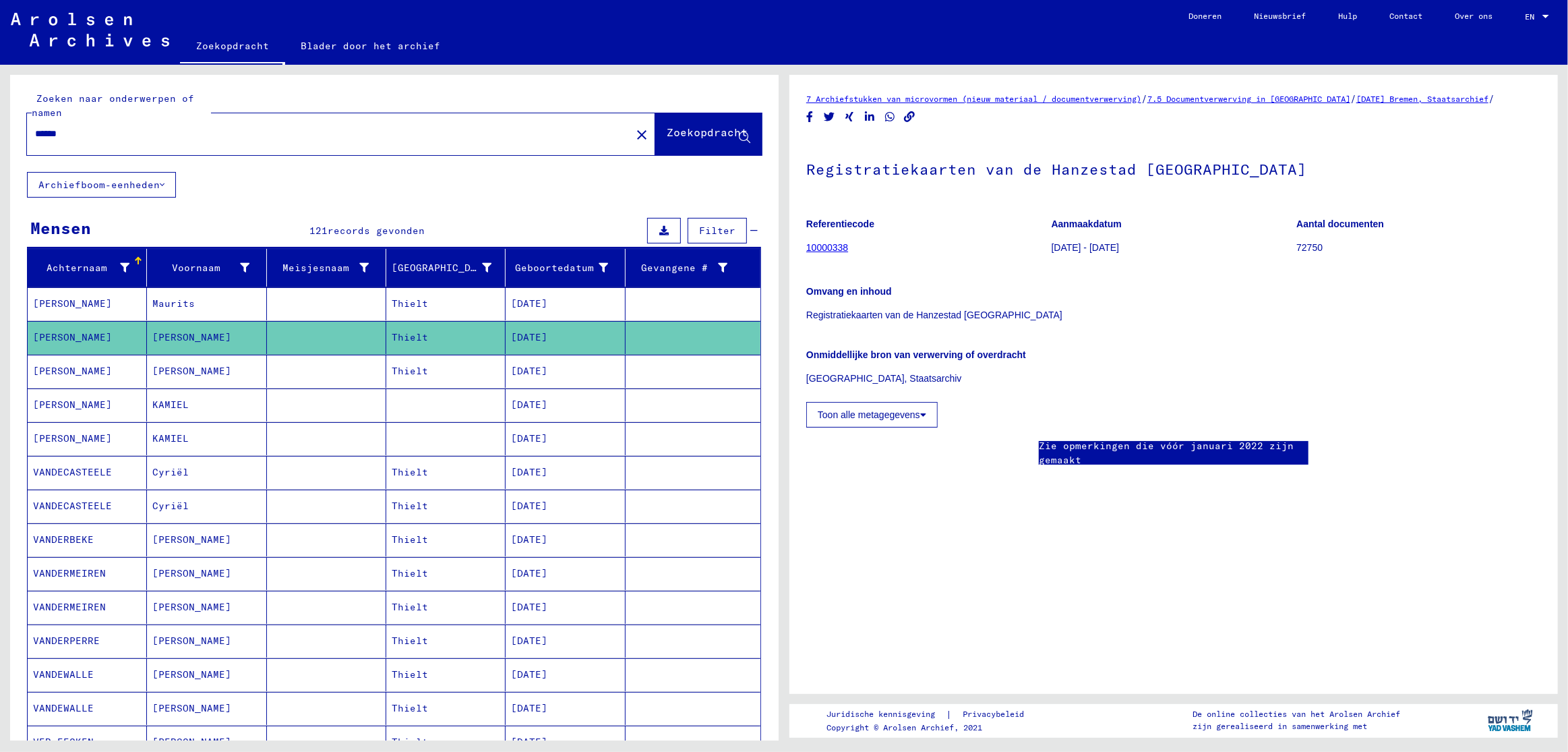
click at [172, 301] on font "Maurits" at bounding box center [173, 304] width 42 height 12
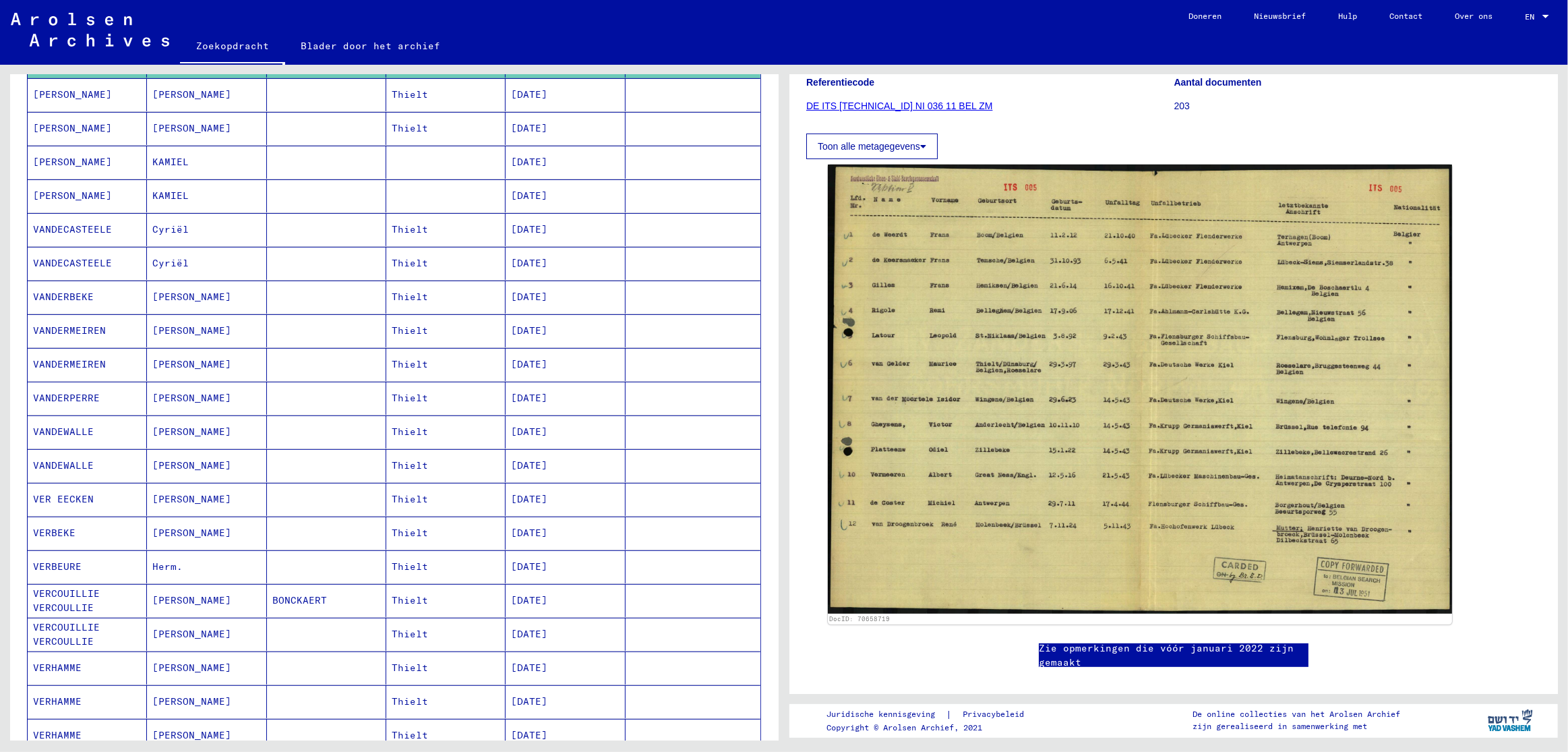
scroll to position [243, 0]
click at [68, 561] on font "VERBEURE" at bounding box center [58, 566] width 49 height 12
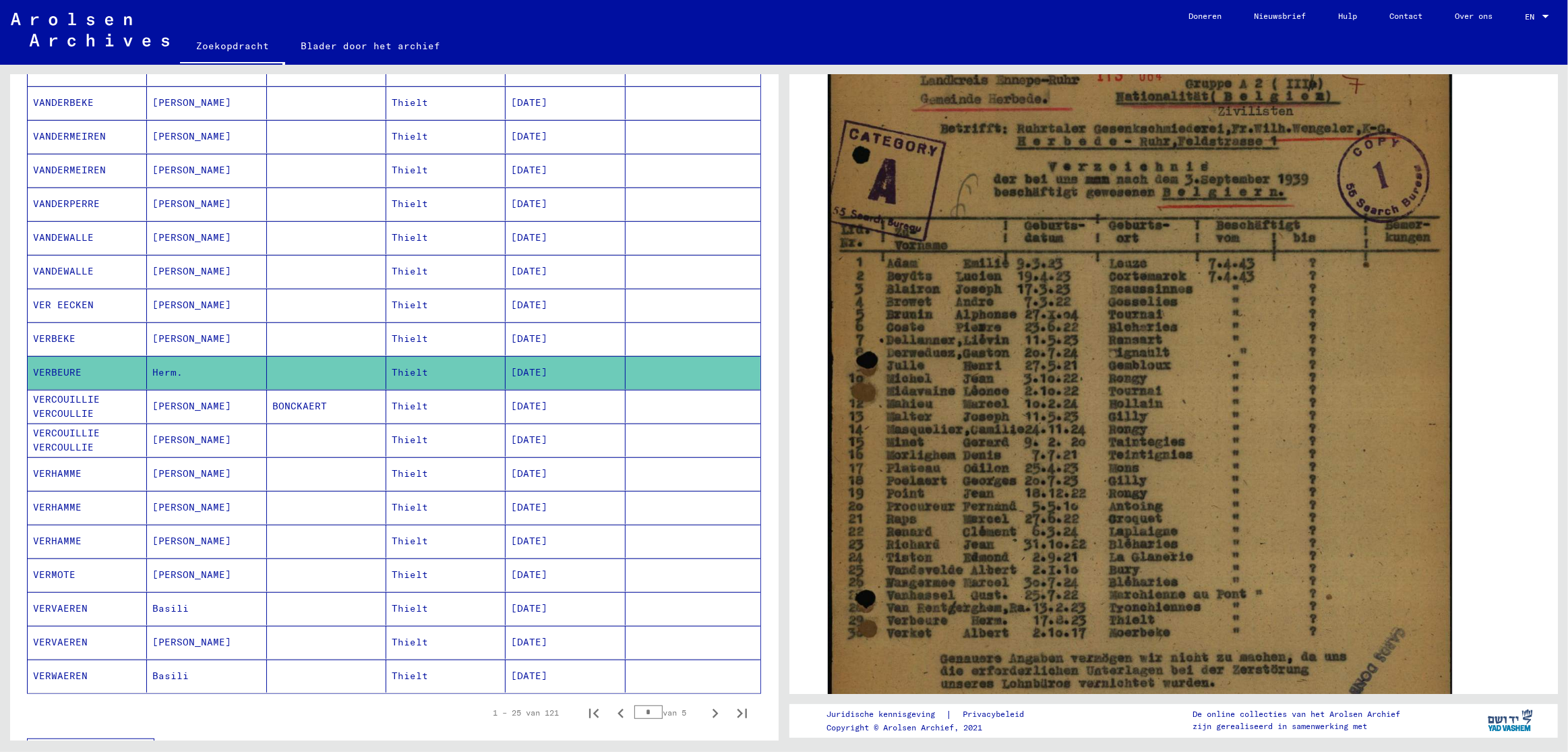
scroll to position [441, 0]
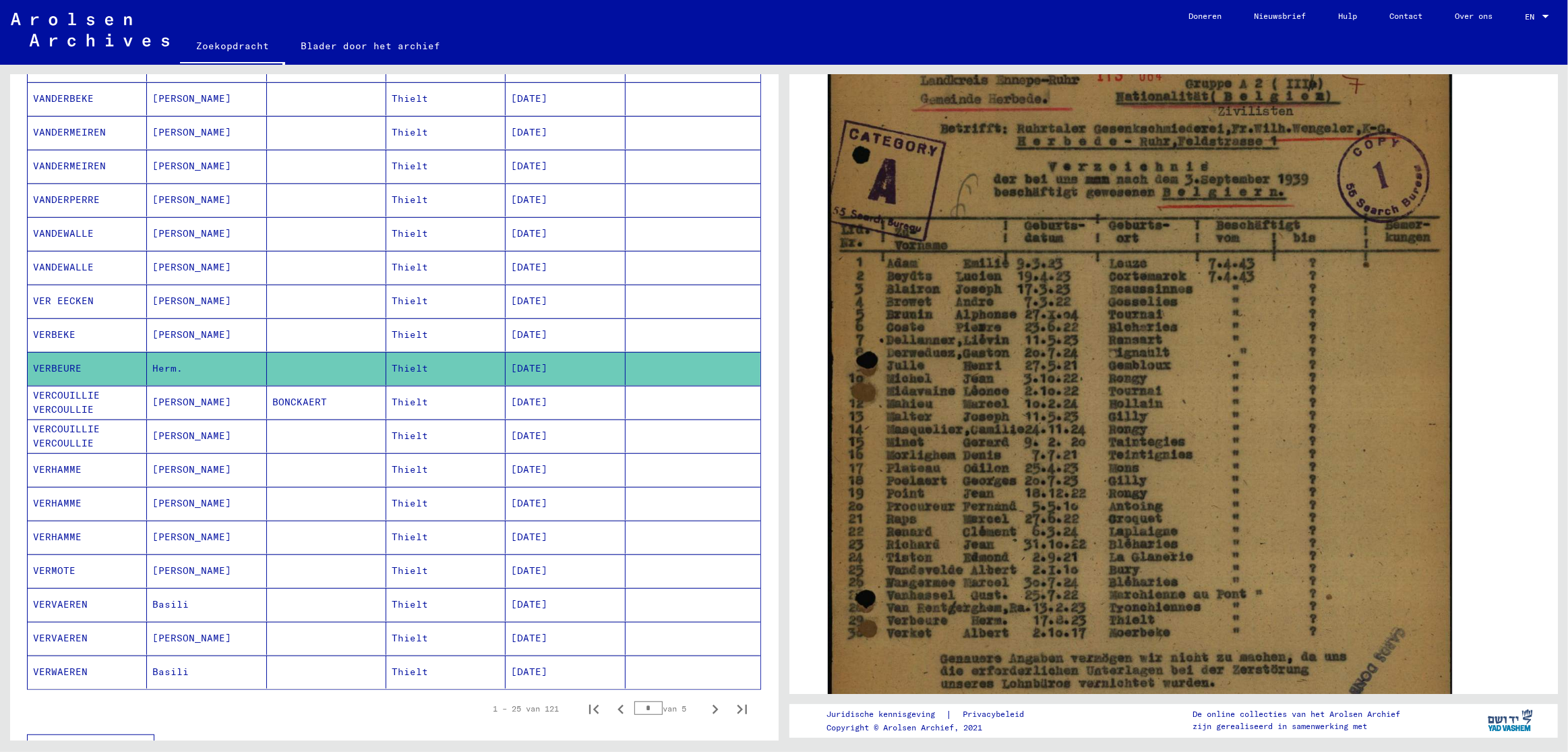
click at [61, 570] on font "VERMOTE" at bounding box center [54, 570] width 42 height 12
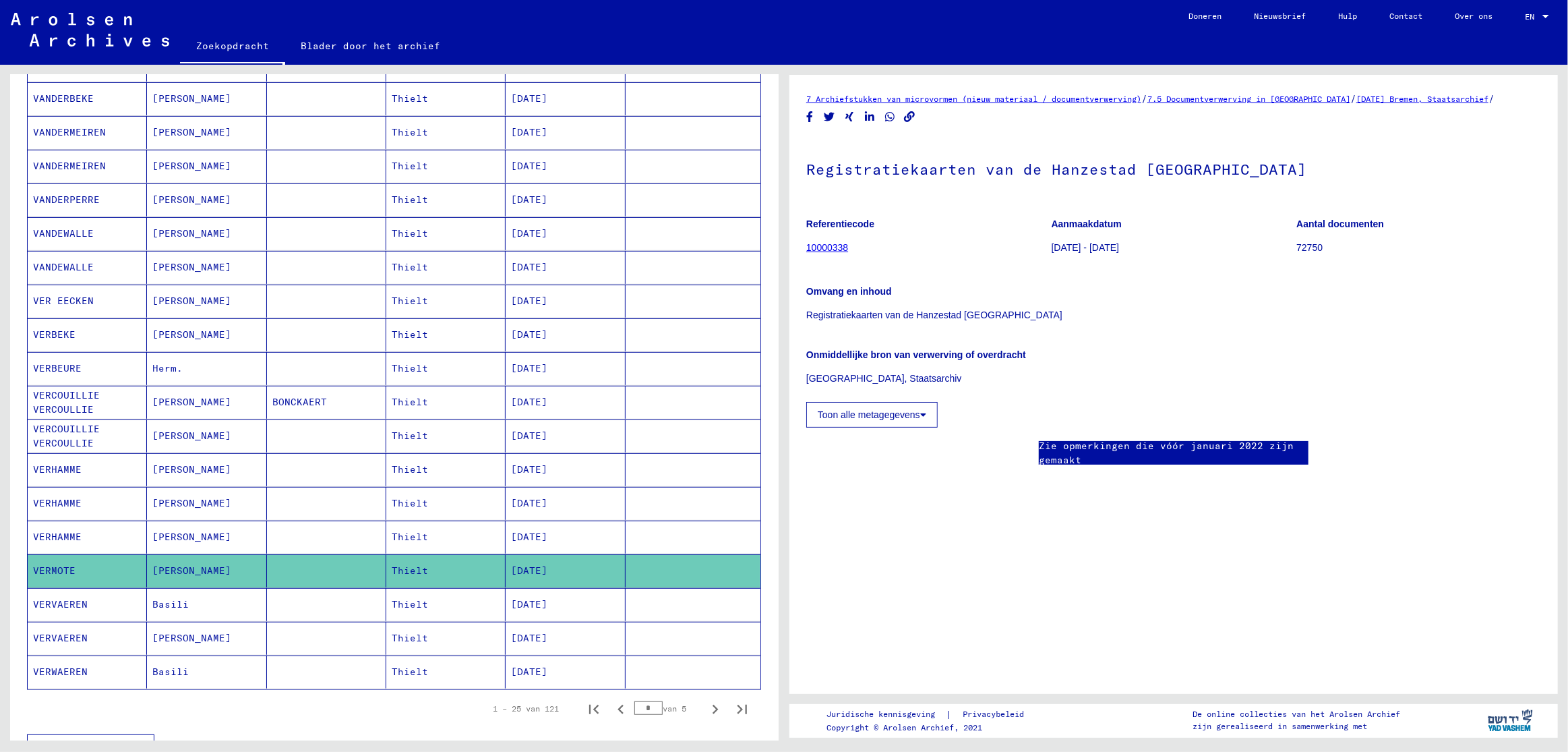
scroll to position [115, 0]
click at [716, 708] on icon "Volgende pagina" at bounding box center [716, 709] width 6 height 10
type input "*"
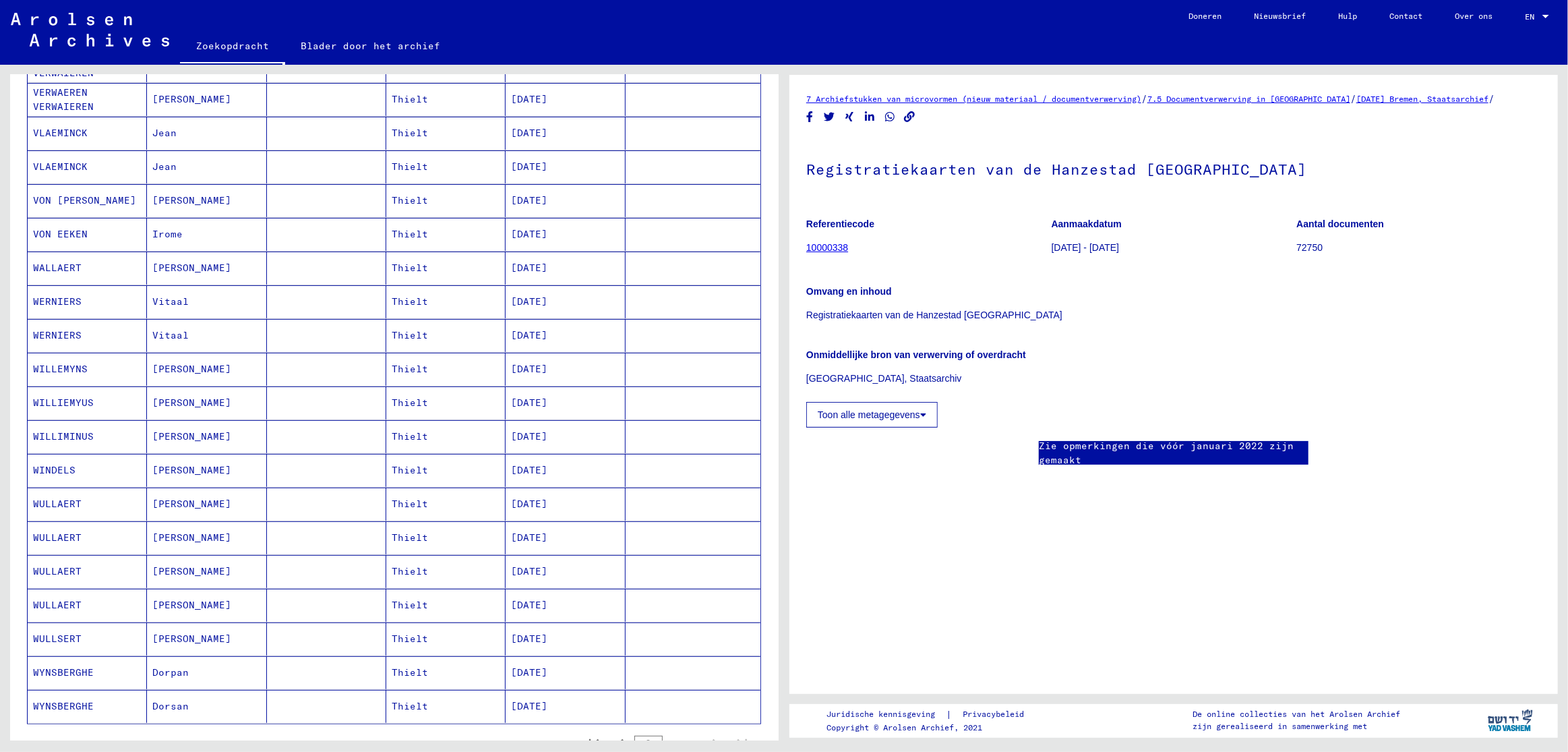
scroll to position [174, 0]
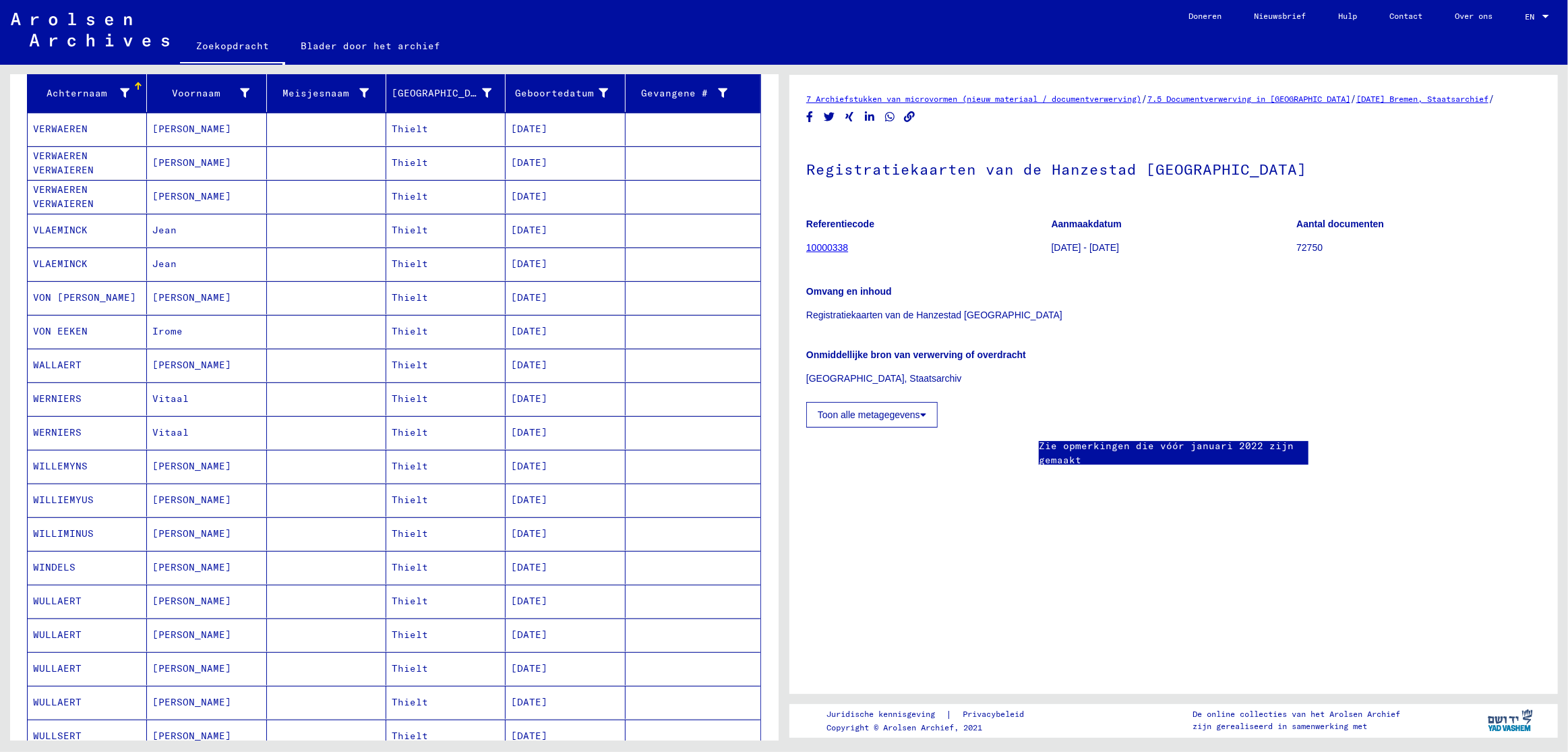
click at [71, 395] on font "WERNIERS" at bounding box center [58, 399] width 49 height 12
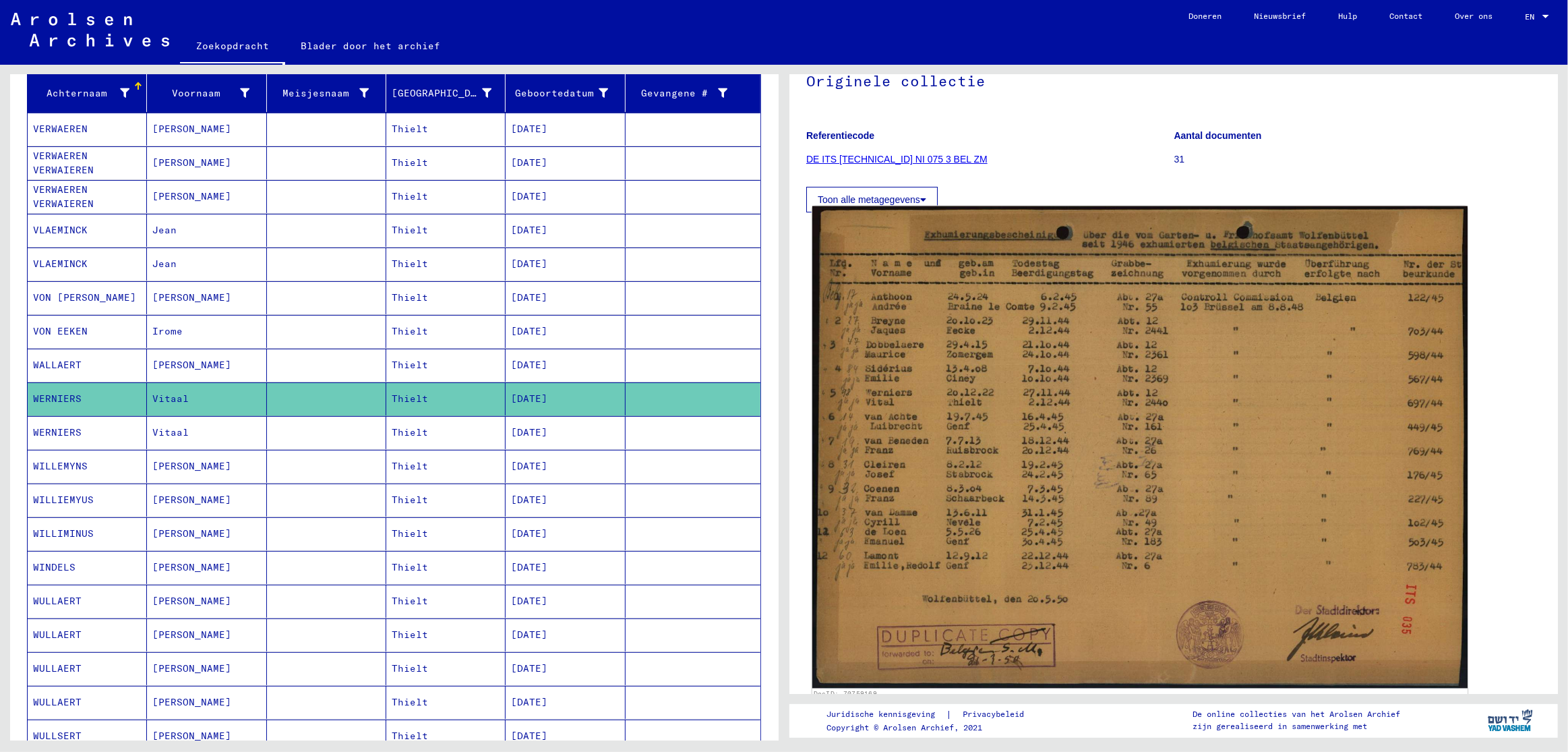
scroll to position [118, 0]
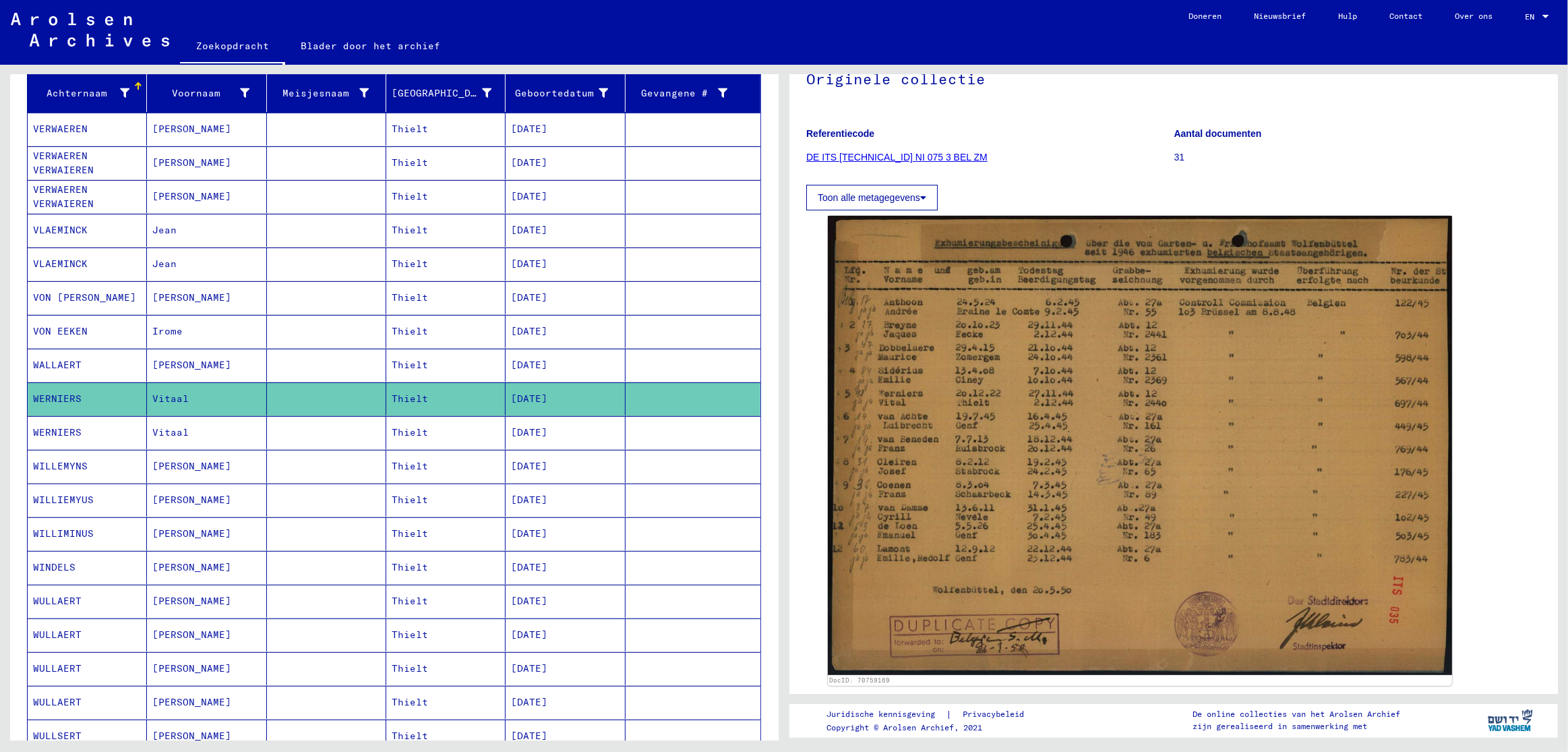
click at [164, 434] on font "Vitaal" at bounding box center [170, 432] width 36 height 12
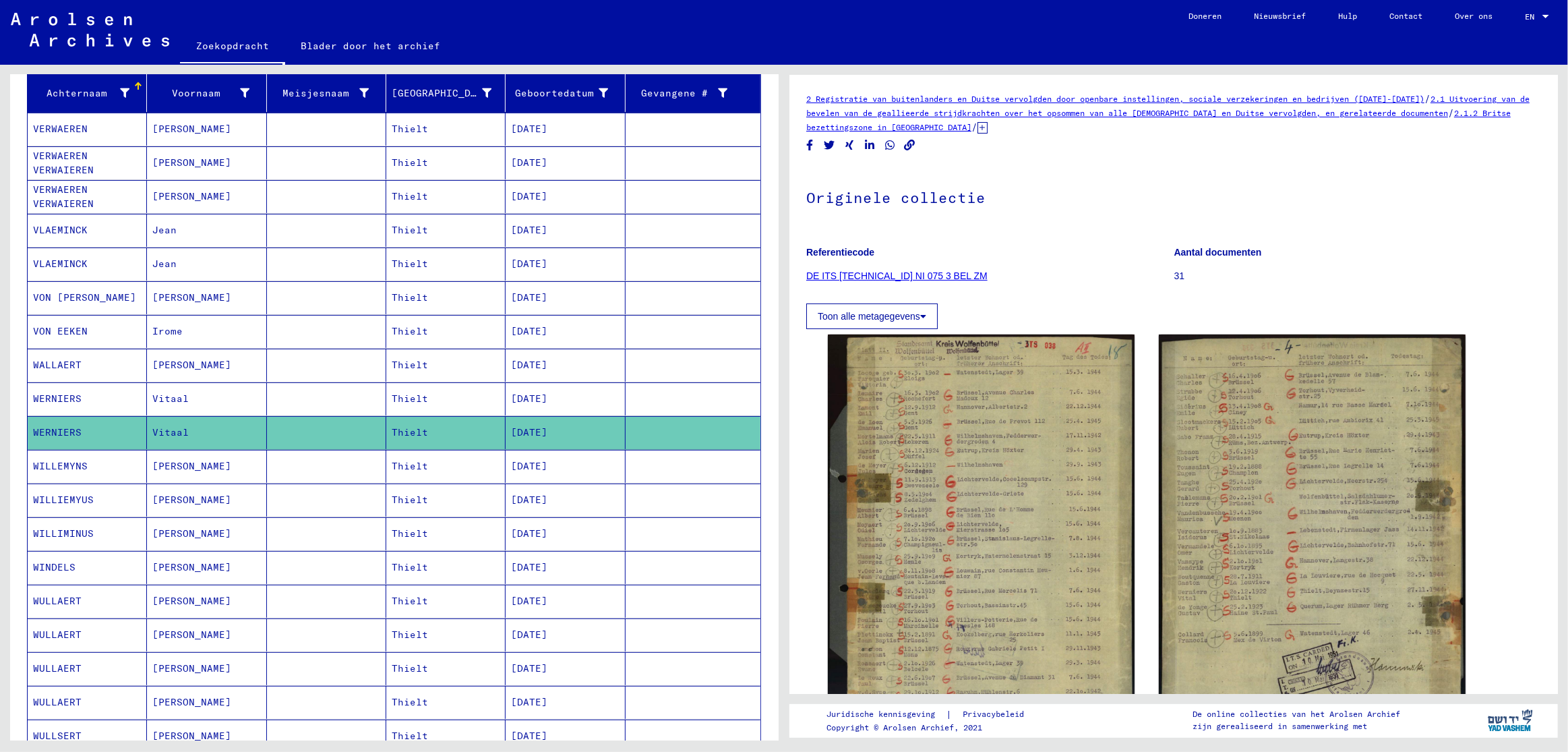
click at [74, 462] on font "WILLEMYNS" at bounding box center [61, 465] width 55 height 12
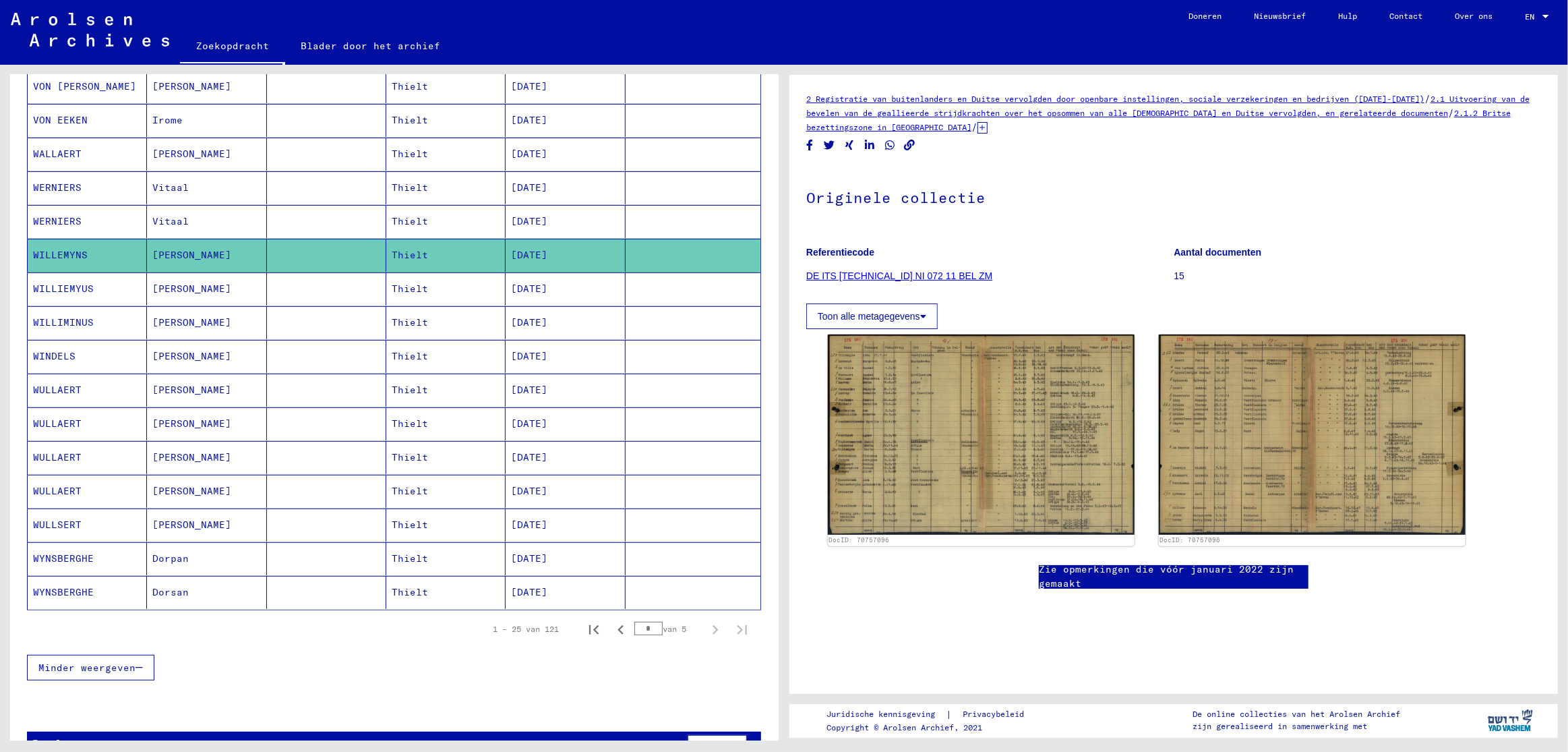
scroll to position [387, 0]
